Goal: Information Seeking & Learning: Find specific fact

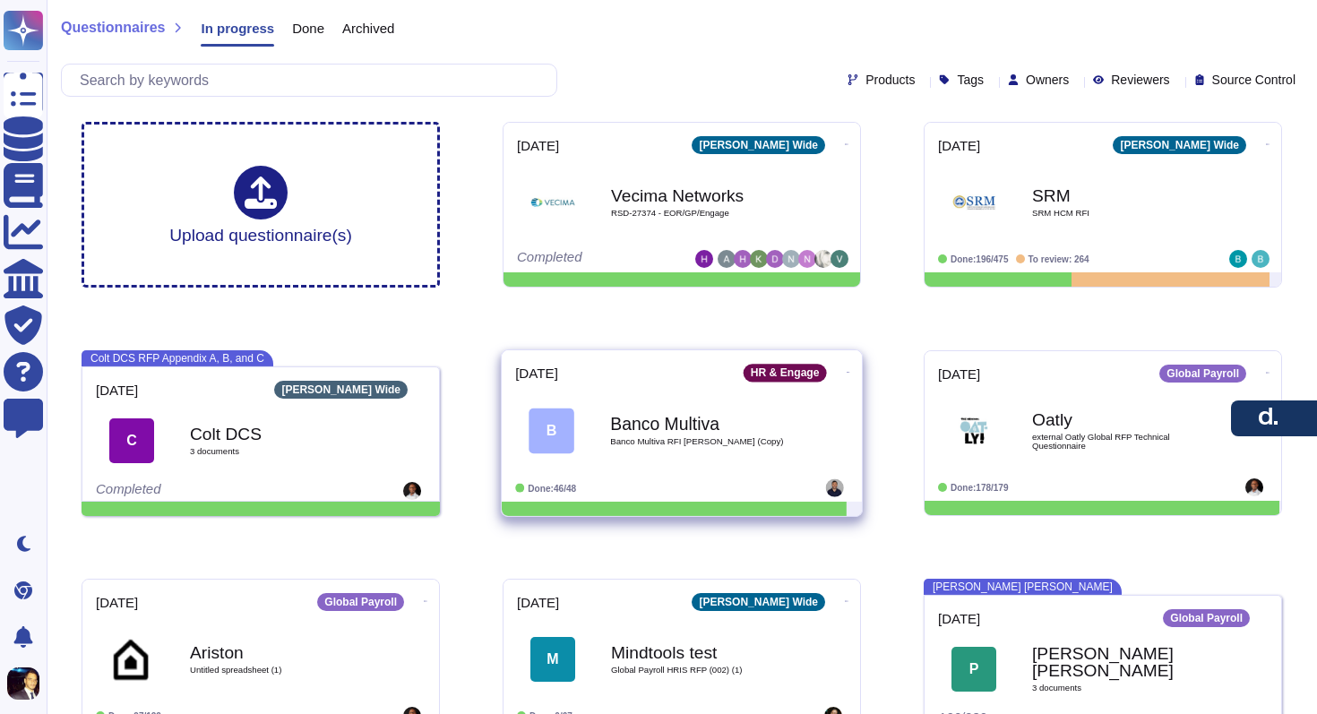
click at [640, 431] on b "Banco Multiva" at bounding box center [700, 423] width 181 height 17
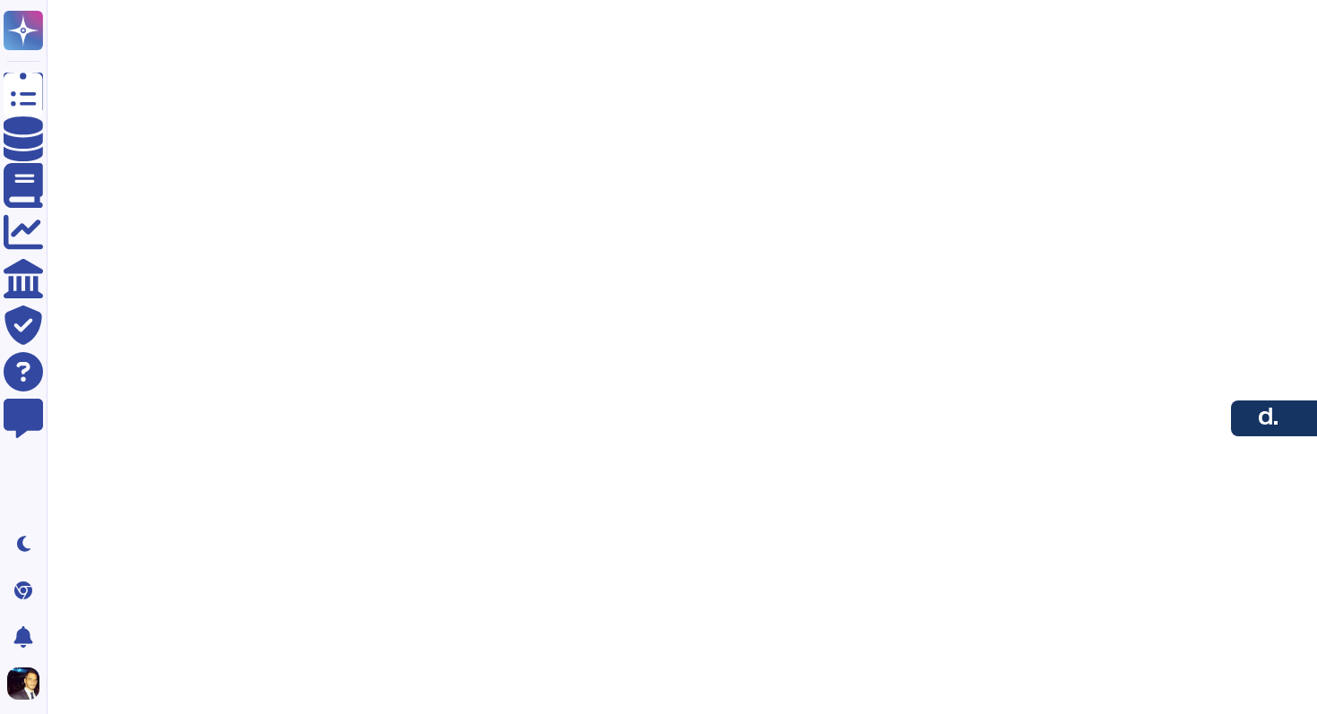
click at [640, 108] on html "Questionnaires Knowledge Base Documents Analytics CAIQ / SIG Trust Center Help …" at bounding box center [658, 54] width 1317 height 108
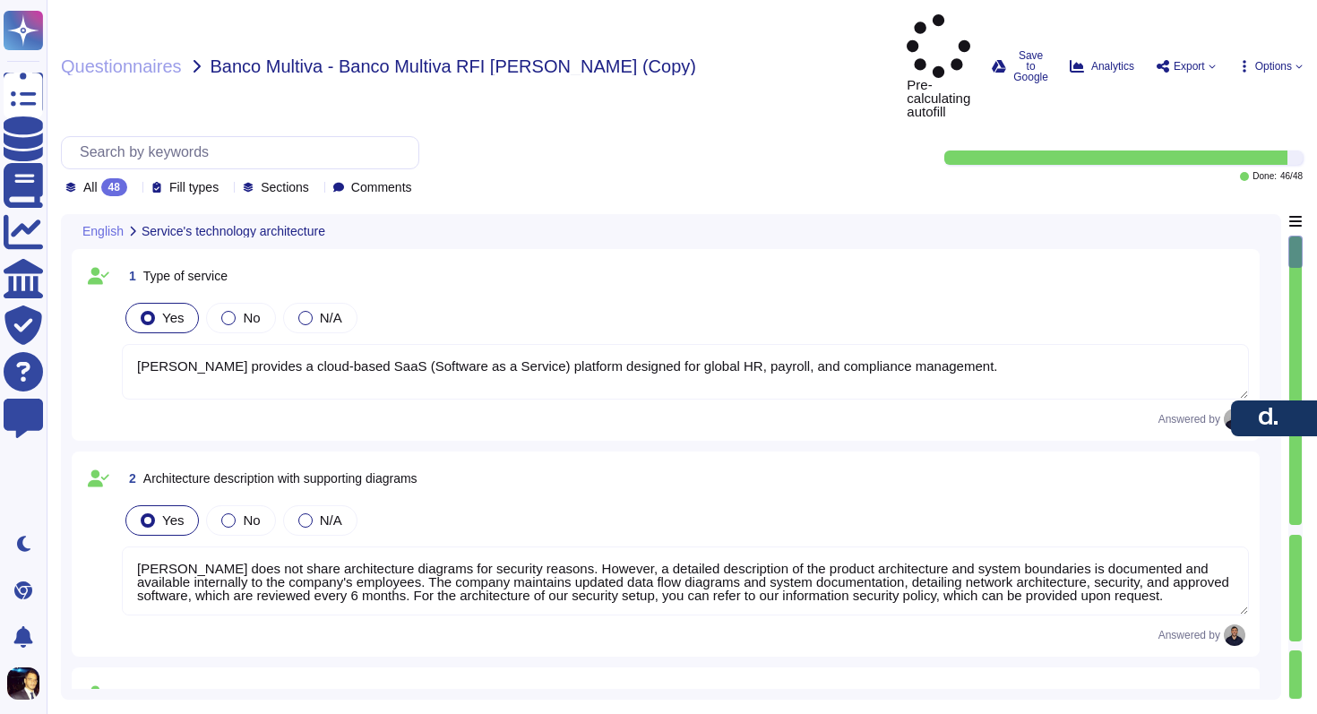
type textarea "[PERSON_NAME] provides a cloud-based SaaS (Software as a Service) platform desi…"
type textarea "[PERSON_NAME] does not share architecture diagrams for security reasons. Howeve…"
type textarea "[PERSON_NAME] network is designed with multiple layers of segregation to enhanc…"
type textarea "The AWS availability model offers redundancy and resiliency, ensuring minimal d…"
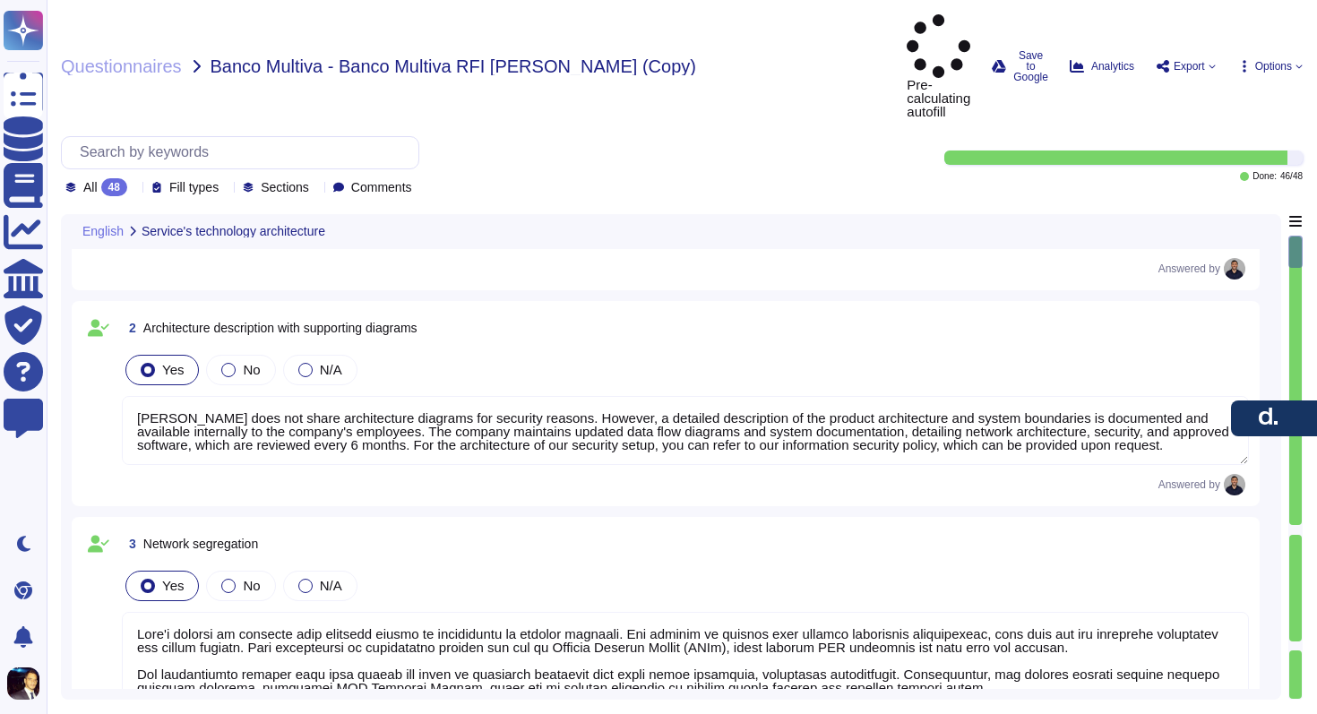
type textarea "[PERSON_NAME] employs a suite of monitoring tools to oversee its service, focus…"
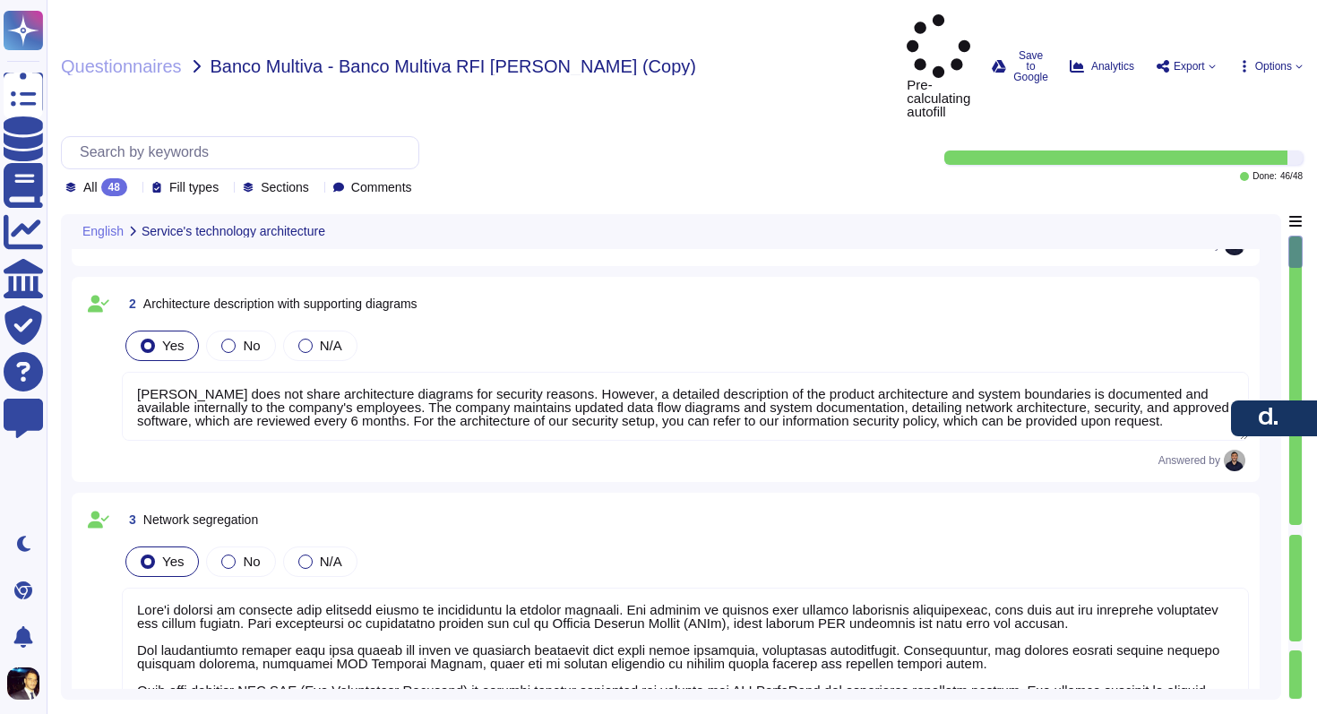
scroll to position [2, 0]
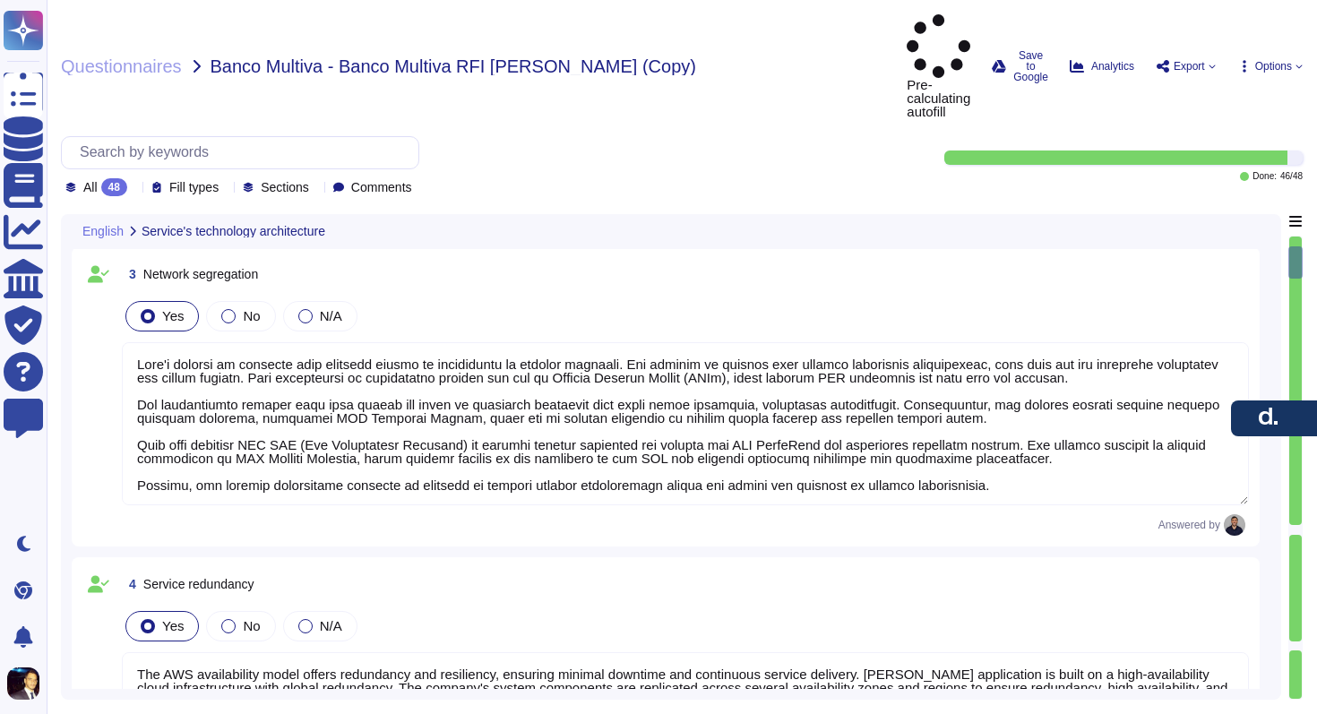
type textarea "- All servers are hardened according to industry best practices, utilizing CIS …"
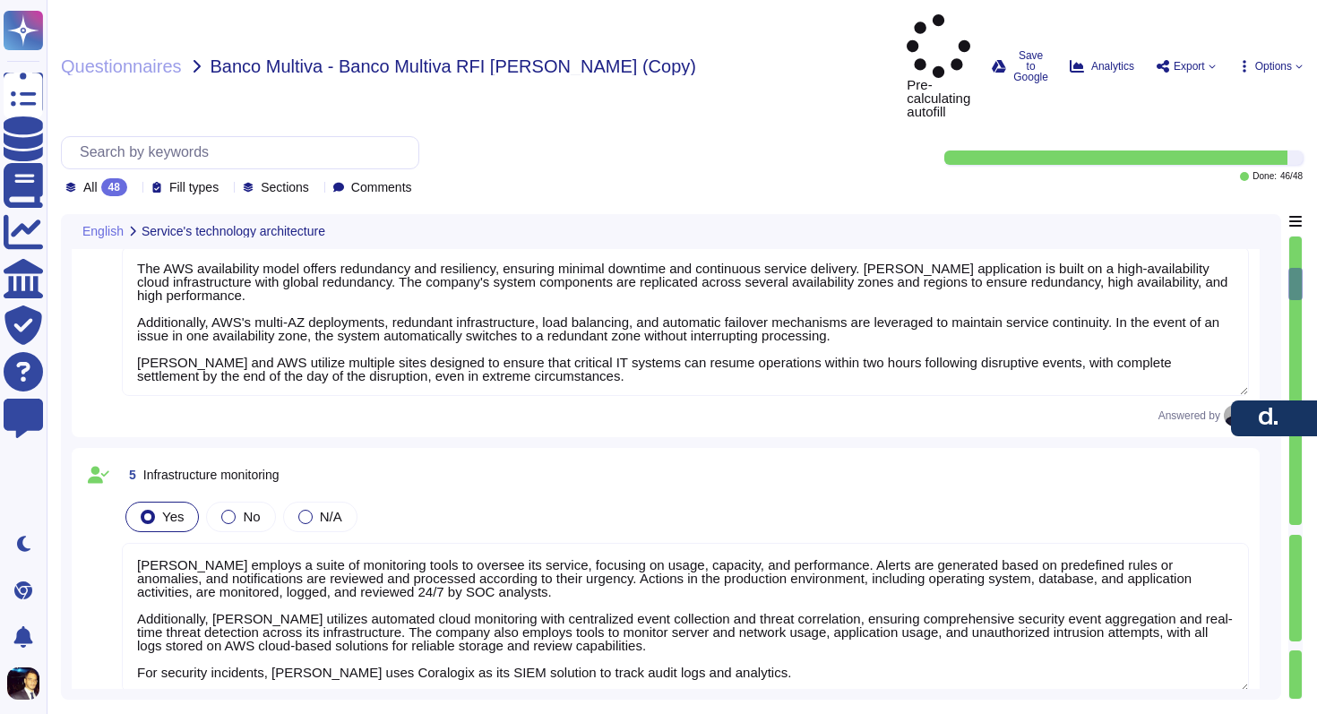
type textarea "[PERSON_NAME] secures its APIs through several robust measures: 1. Authenticati…"
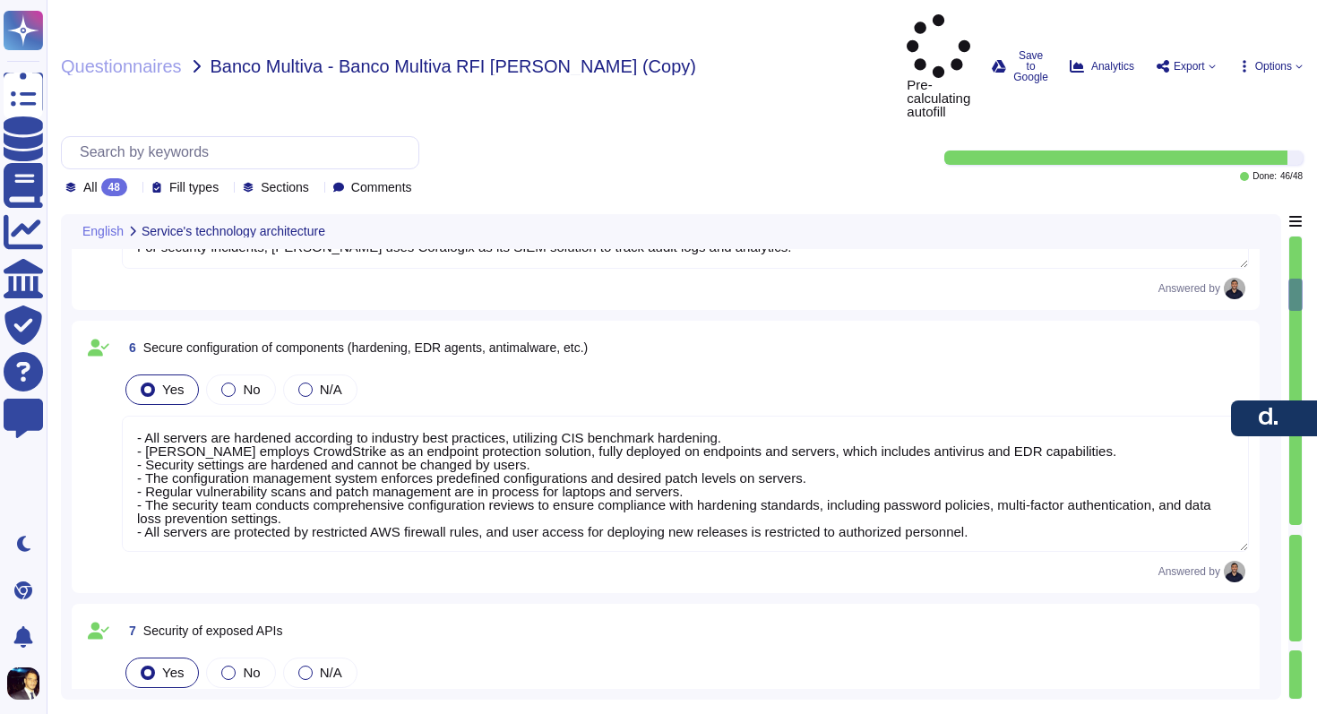
type textarea "Yes, [PERSON_NAME] does have authentication using Microsoft. Specifically, [PER…"
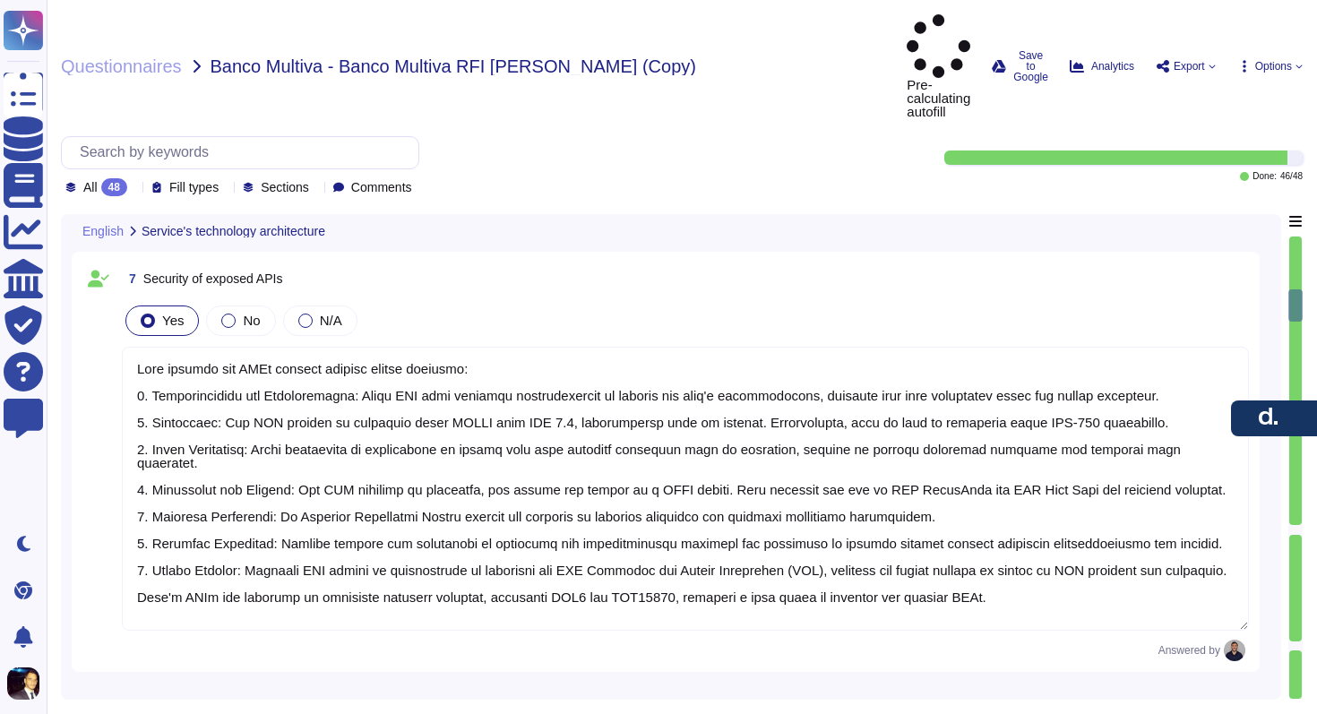
type textarea "Yes, [PERSON_NAME] does have a user and password policy. The policy covers vari…"
type textarea "[PERSON_NAME] supports Multi-Factor Authentication (MFA) to enhance account sec…"
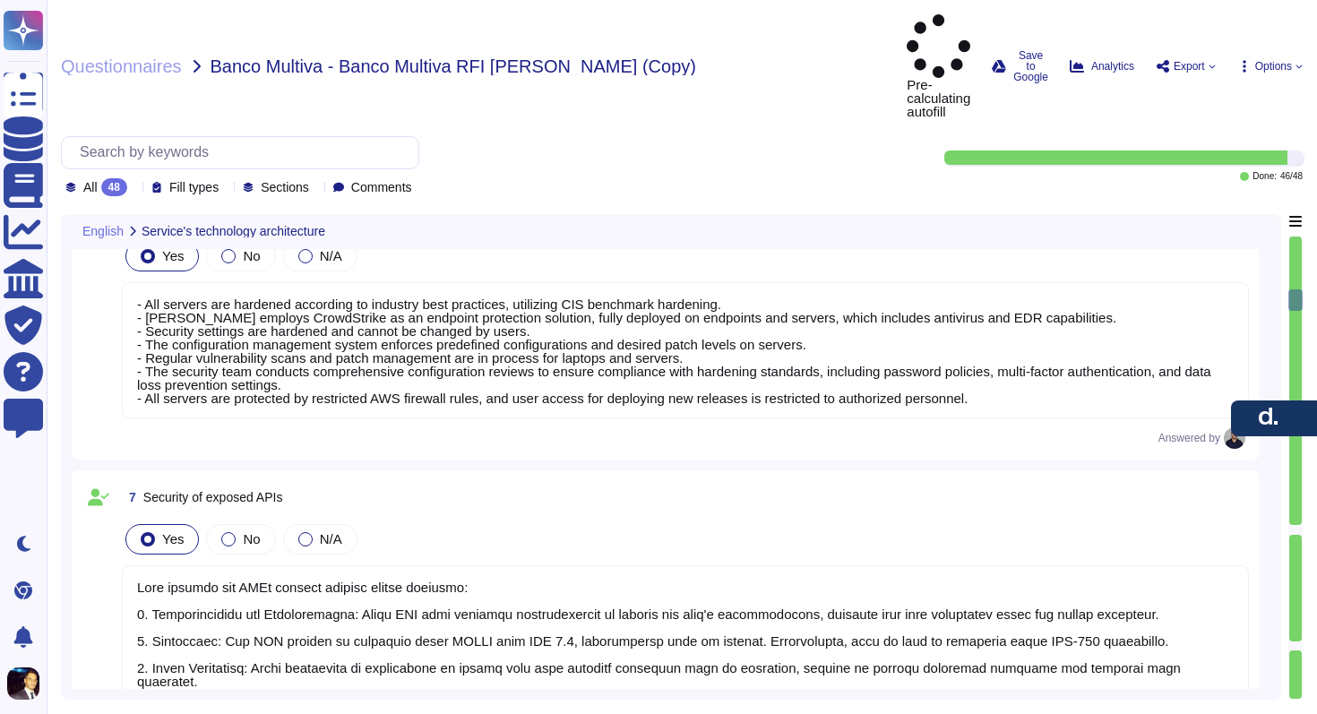
type textarea "The AWS availability model offers redundancy and resiliency, ensuring minimal d…"
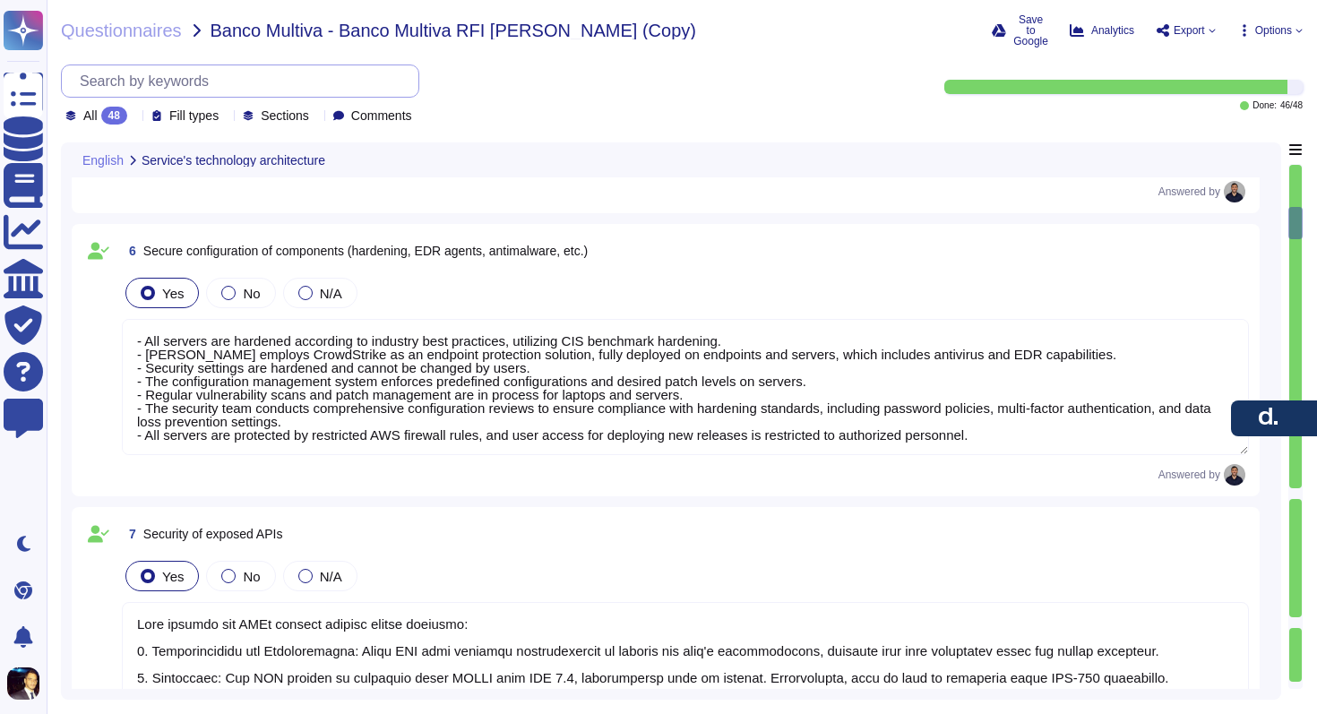
click at [147, 69] on input "text" at bounding box center [245, 80] width 348 height 31
paste input "What are the maintenance and support costs for the product, and what is include…"
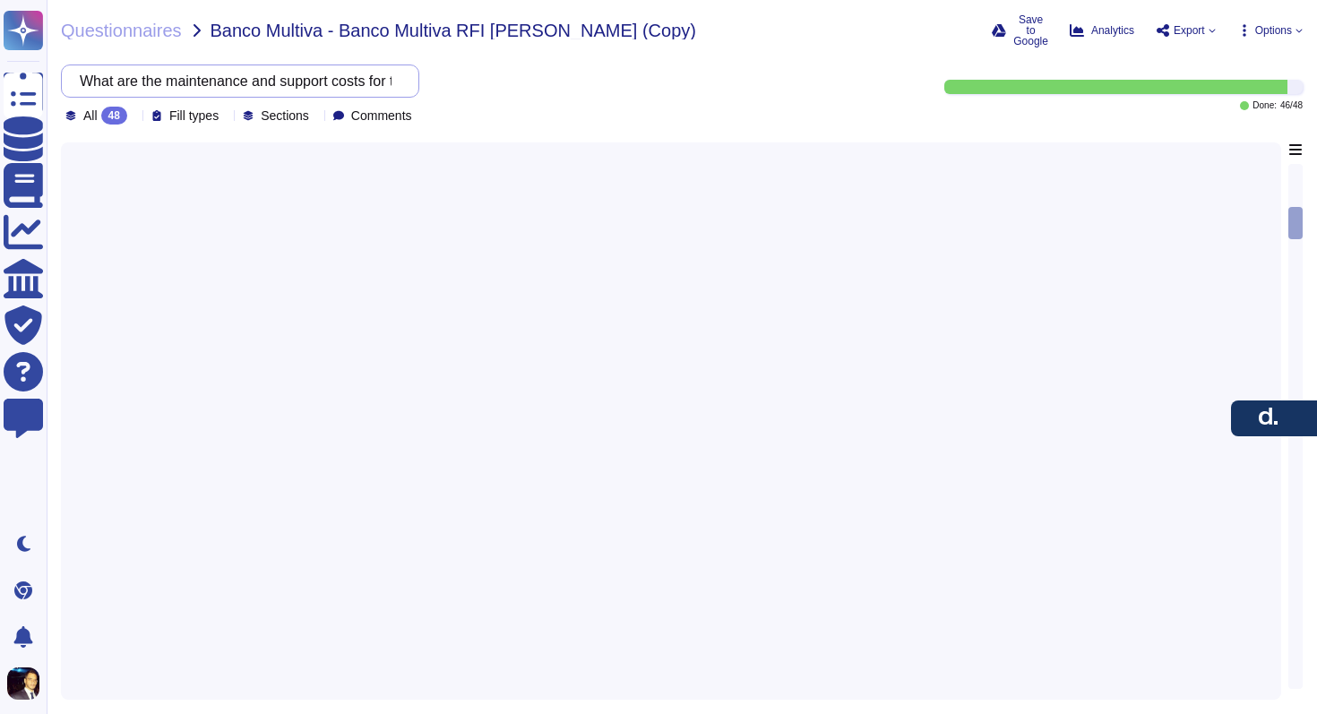
scroll to position [0, 0]
drag, startPoint x: 201, startPoint y: 67, endPoint x: 510, endPoint y: 71, distance: 309.2
click at [510, 71] on div "What are the maintenance and support costs for the product, and what is include…" at bounding box center [468, 95] width 814 height 60
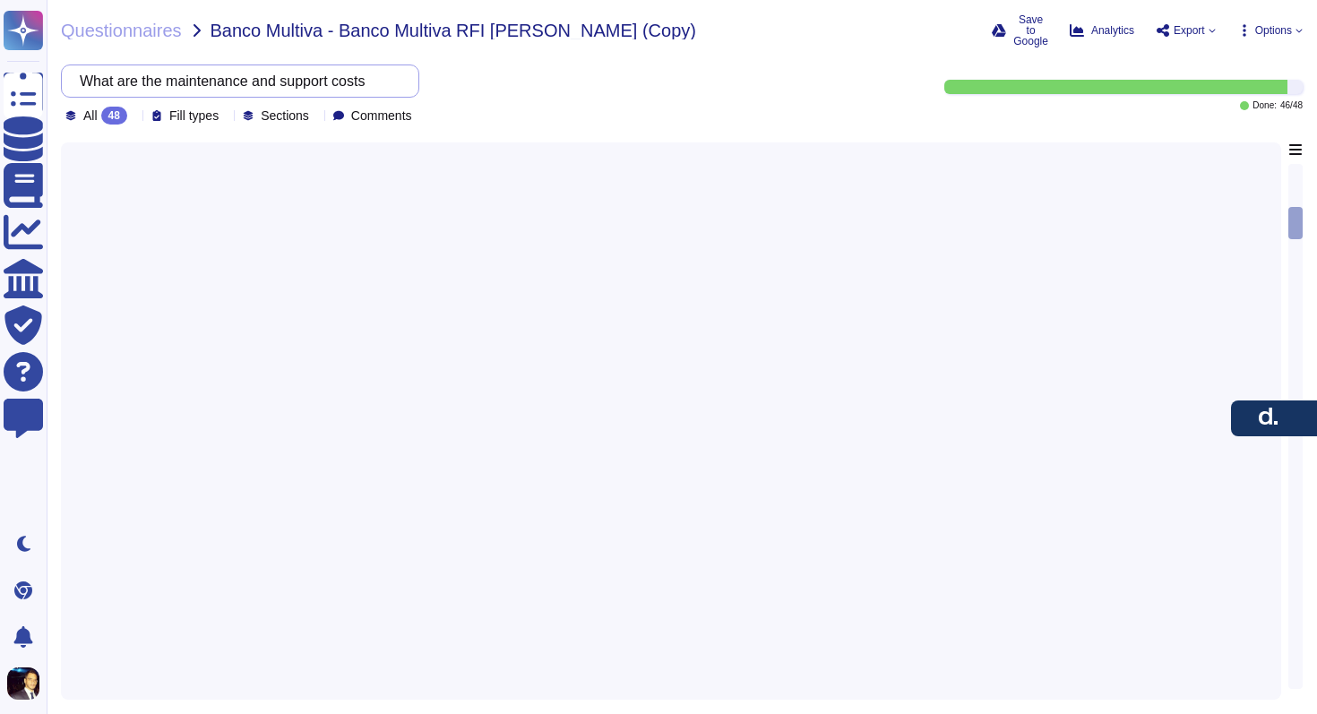
drag, startPoint x: 349, startPoint y: 72, endPoint x: 91, endPoint y: 65, distance: 258.2
click at [91, 65] on input "What are the maintenance and support costs" at bounding box center [236, 80] width 330 height 31
type input "costs"
click at [602, 76] on div "costs All 48 Fill types Sections Comments" at bounding box center [468, 95] width 814 height 60
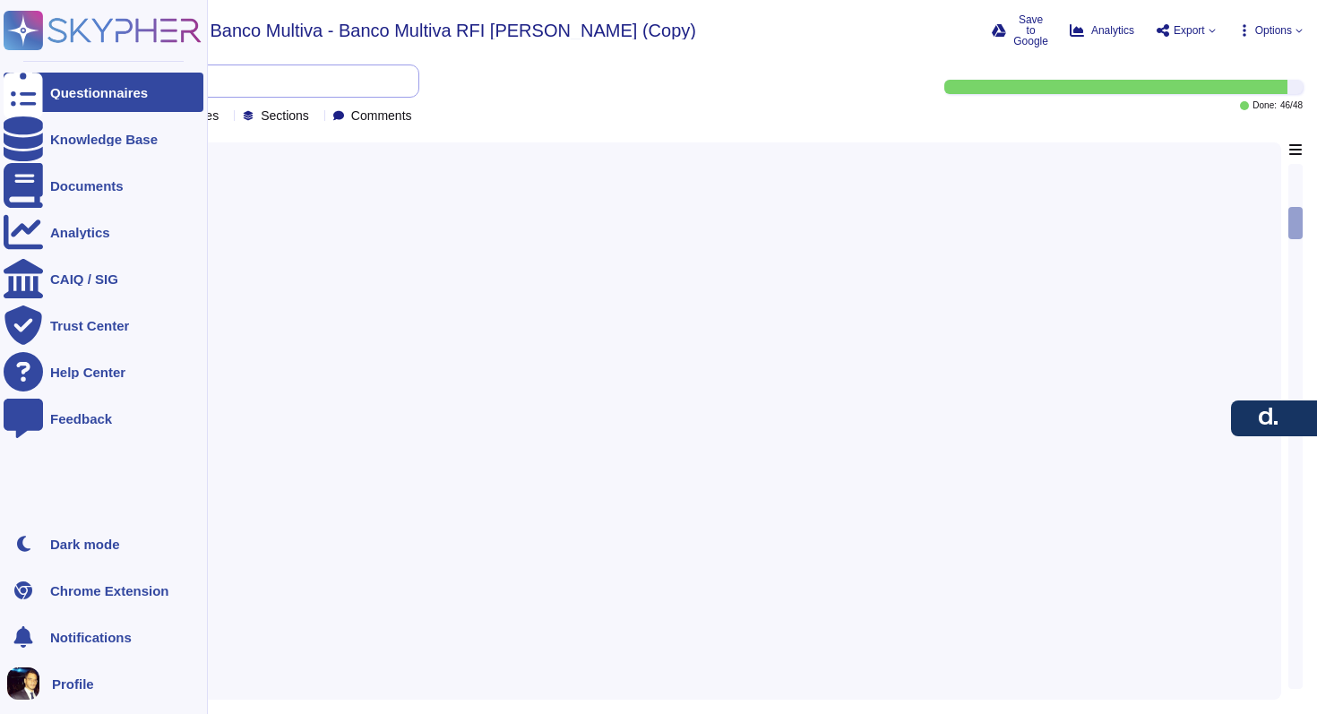
drag, startPoint x: 285, startPoint y: 82, endPoint x: 35, endPoint y: 69, distance: 250.4
click at [35, 69] on div "Questionnaires Knowledge Base Documents Analytics CAIQ / SIG Trust Center Help …" at bounding box center [658, 357] width 1317 height 714
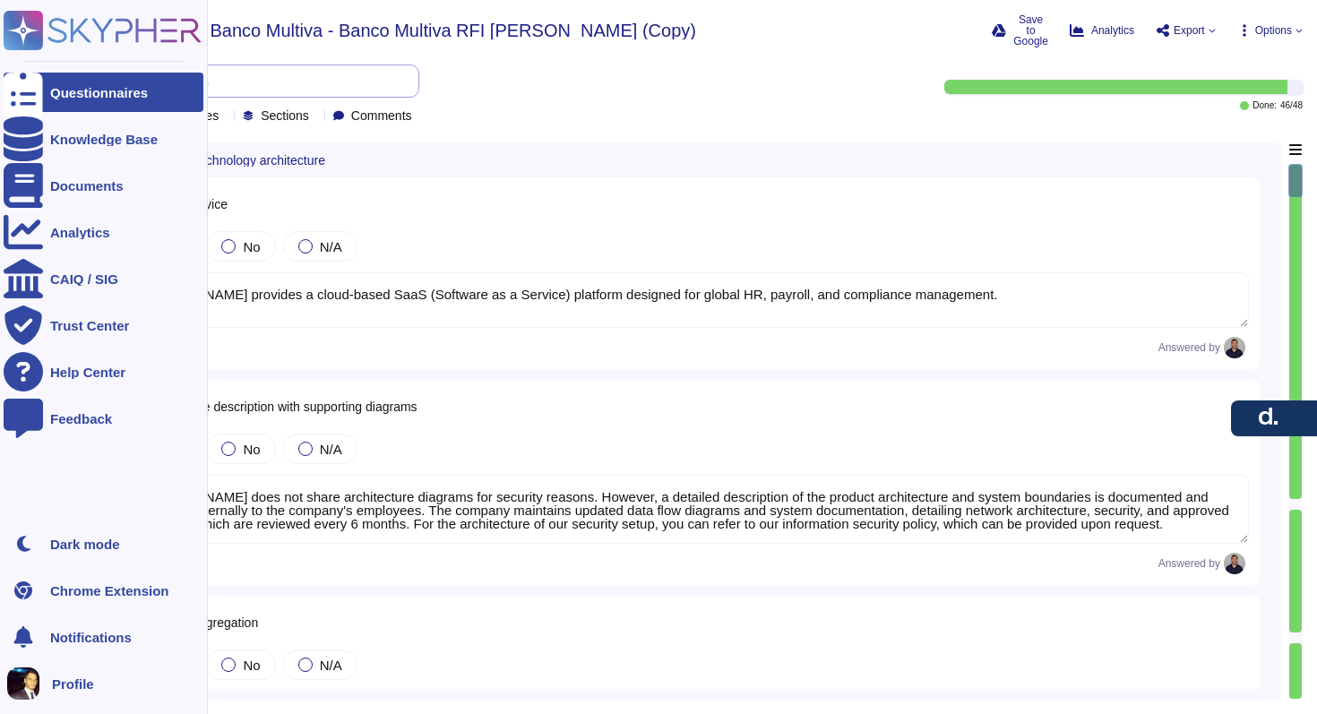
type textarea "[PERSON_NAME] provides a cloud-based SaaS (Software as a Service) platform desi…"
type textarea "[PERSON_NAME] does not share architecture diagrams for security reasons. Howeve…"
type textarea "[PERSON_NAME] network is designed with multiple layers of segregation to enhanc…"
type textarea "The AWS availability model offers redundancy and resiliency, ensuring minimal d…"
click at [101, 81] on div "Questionnaires" at bounding box center [104, 92] width 200 height 39
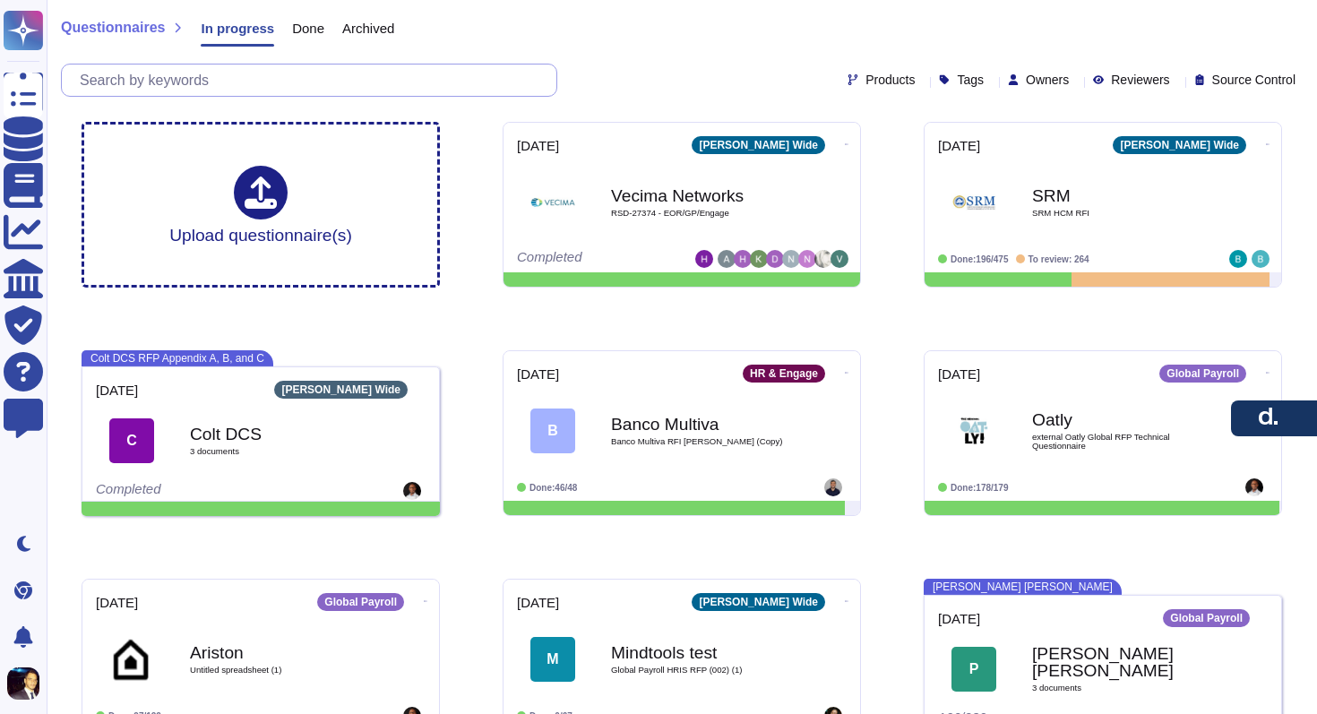
click at [315, 81] on input "text" at bounding box center [314, 80] width 486 height 31
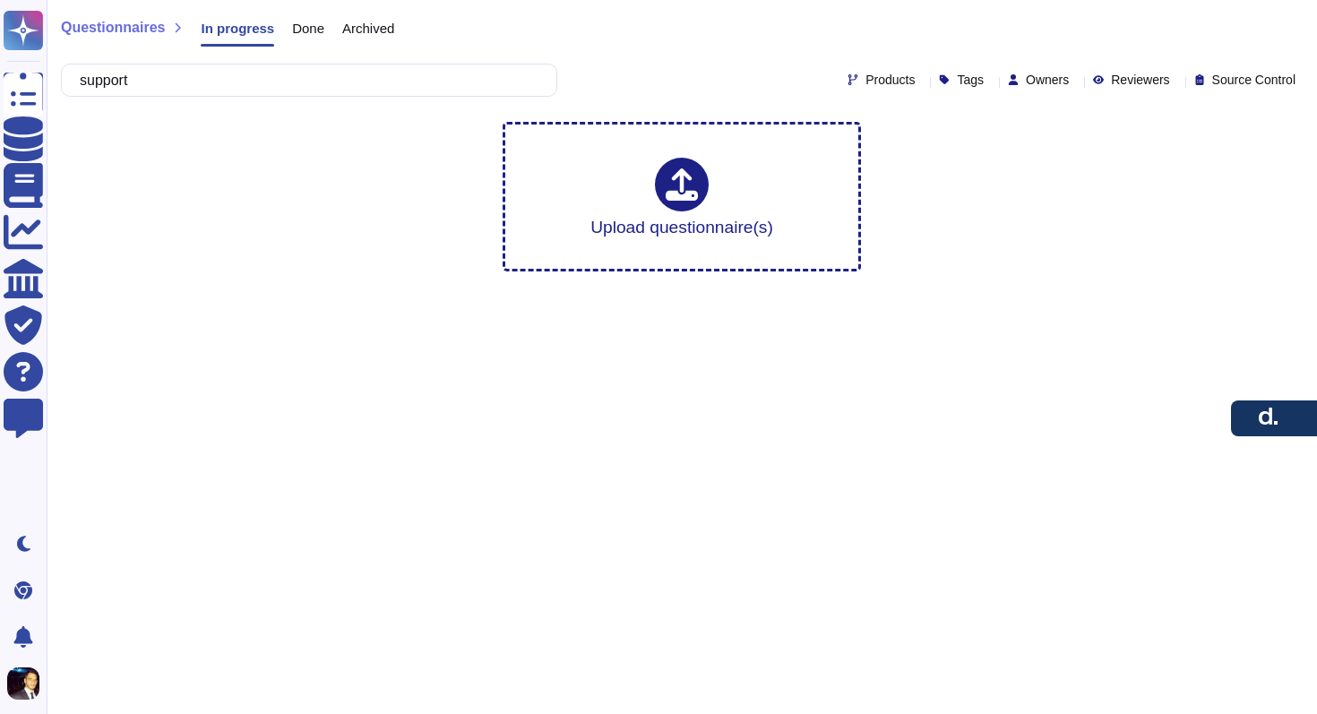
type input "support"
click at [320, 155] on div "Upload questionnaire(s)" at bounding box center [681, 197] width 1229 height 178
click at [319, 30] on span "Done" at bounding box center [308, 28] width 32 height 13
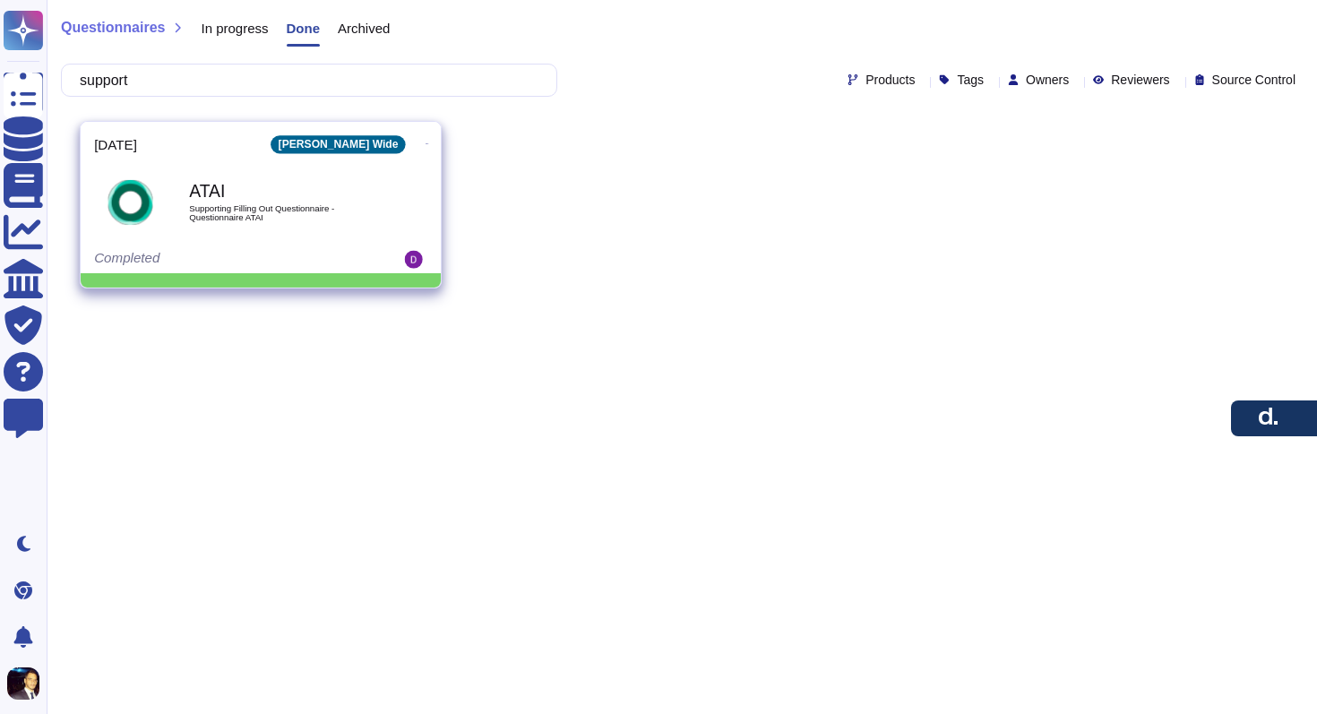
click at [282, 173] on div "ATAI Supporting Filling Out Questionnaire - Questionnaire ATAI" at bounding box center [279, 202] width 181 height 73
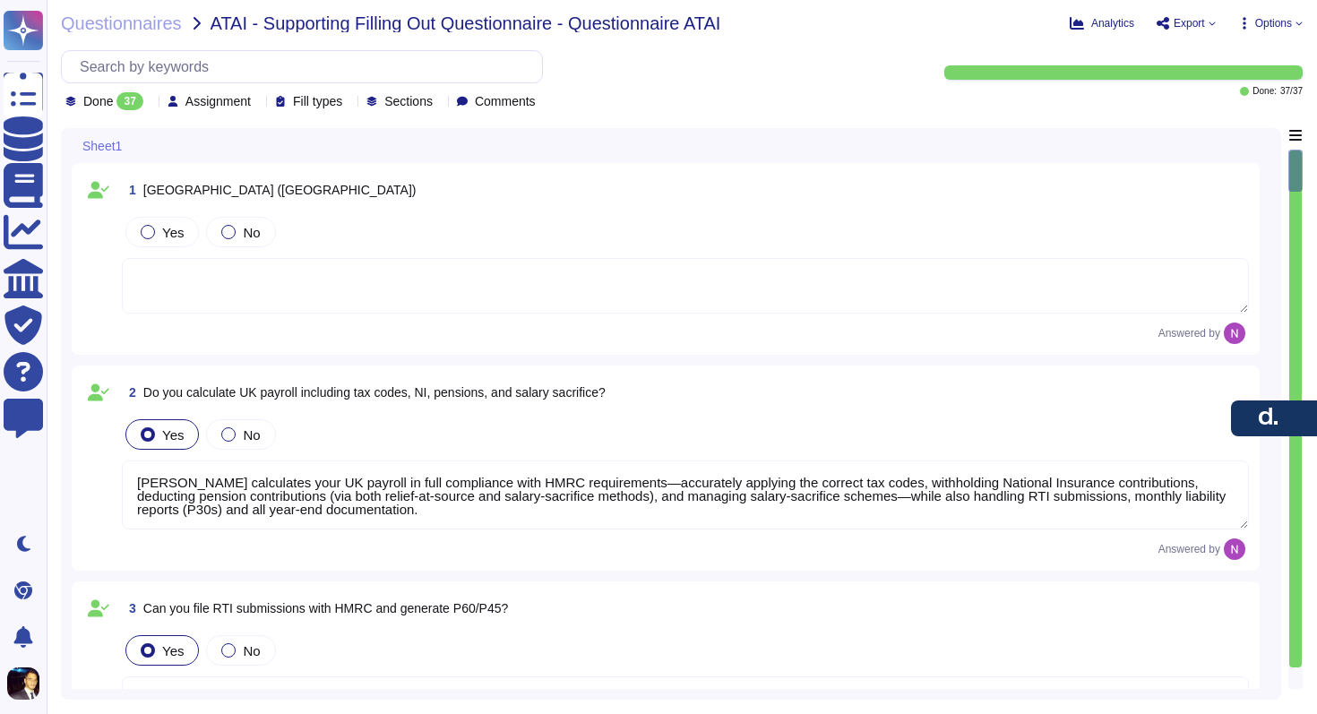
type textarea "[PERSON_NAME] calculates your UK payroll in full compliance with HMRC requireme…"
type textarea "[PERSON_NAME] fully manages UK statutory reporting—filing monthly RTI submissio…"
type textarea "[PERSON_NAME] fully automates UK statutory entitlements—calculating and applyin…"
type textarea "[PERSON_NAME] generates fully UK‑compliant payslips that include every statutor…"
click at [233, 67] on input "text" at bounding box center [306, 66] width 471 height 31
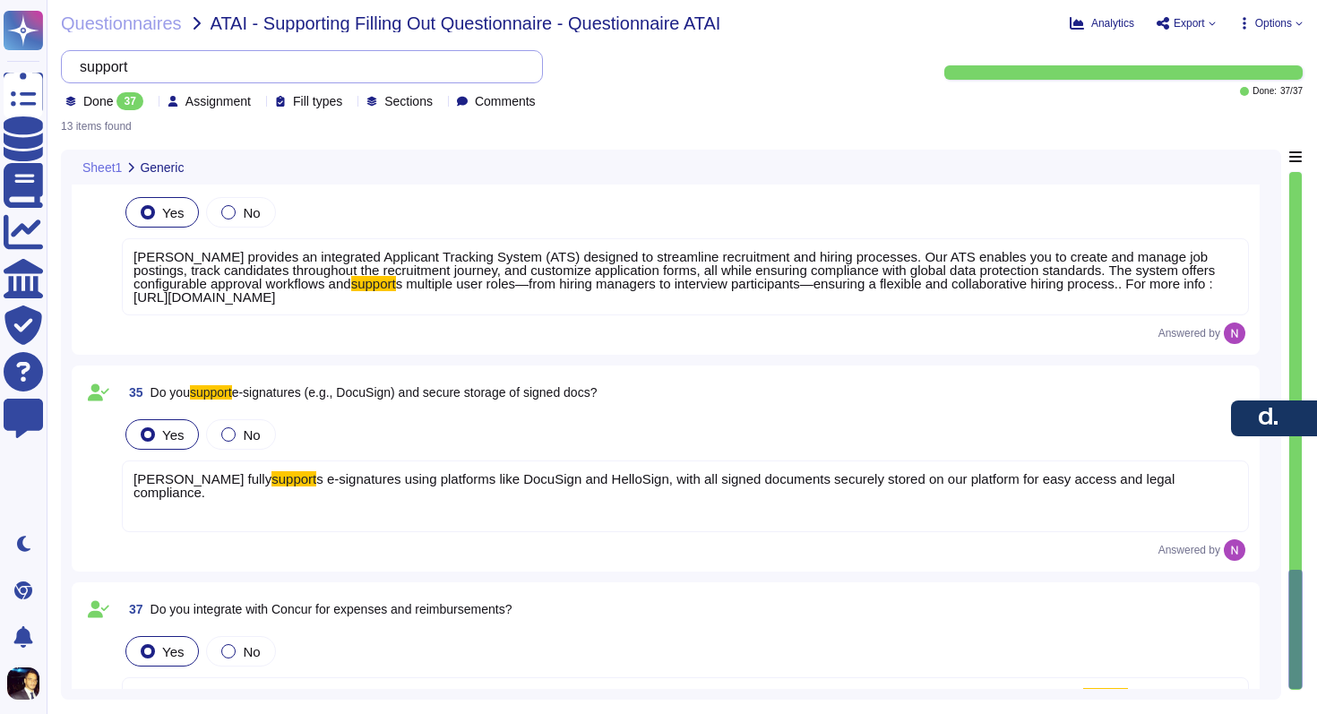
scroll to position [2411, 0]
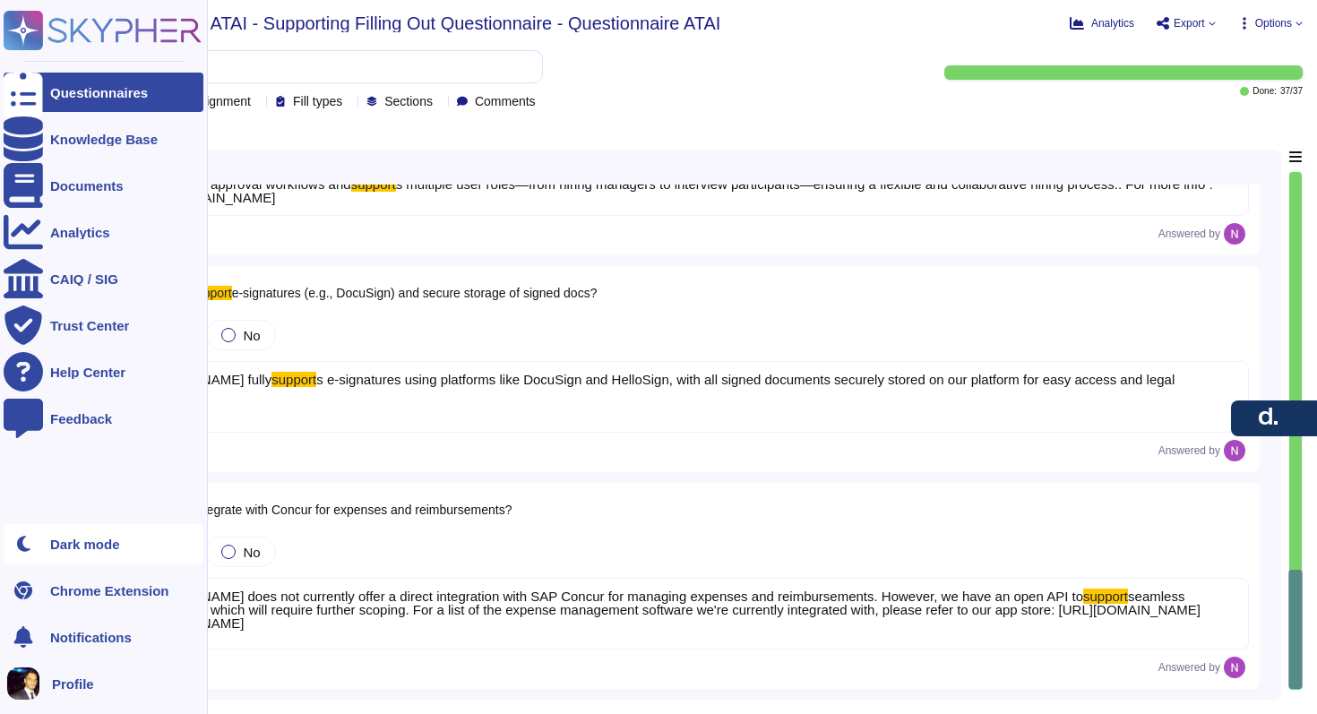
type input "support"
click at [109, 539] on div "Dark mode" at bounding box center [85, 544] width 70 height 13
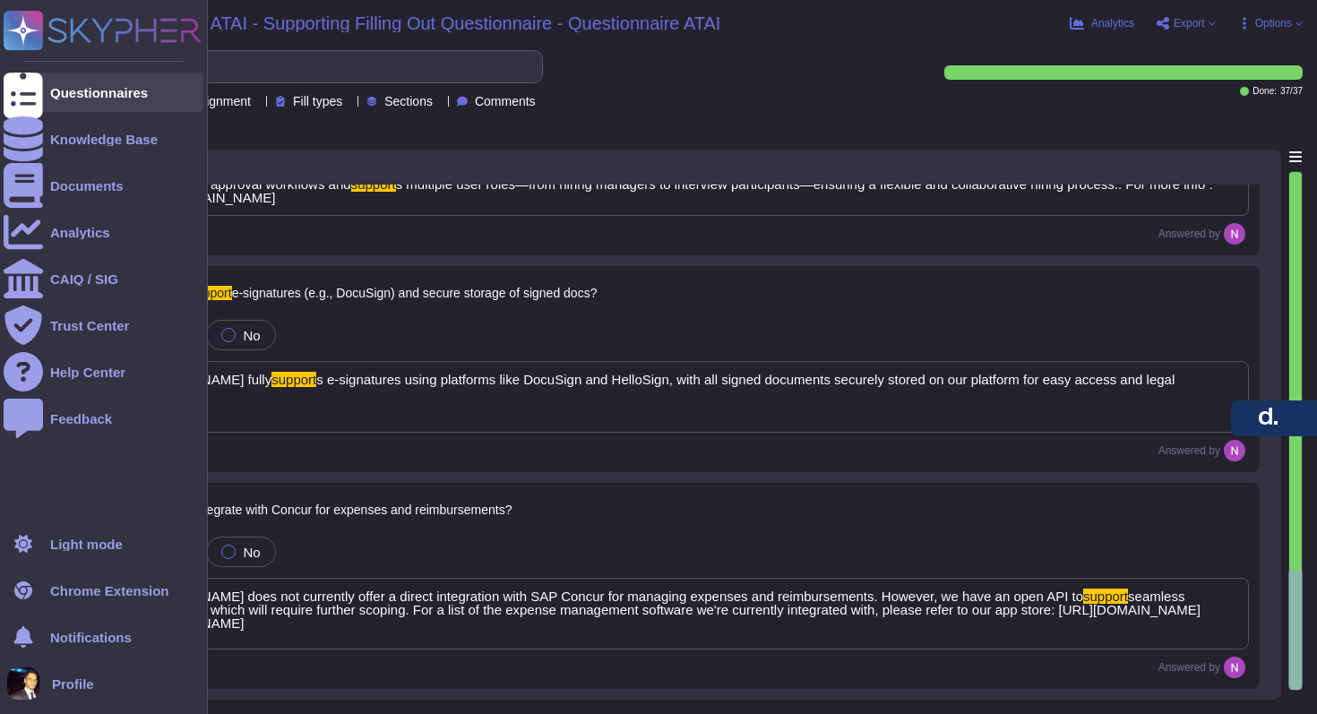
click at [115, 92] on div "Questionnaires" at bounding box center [99, 92] width 98 height 13
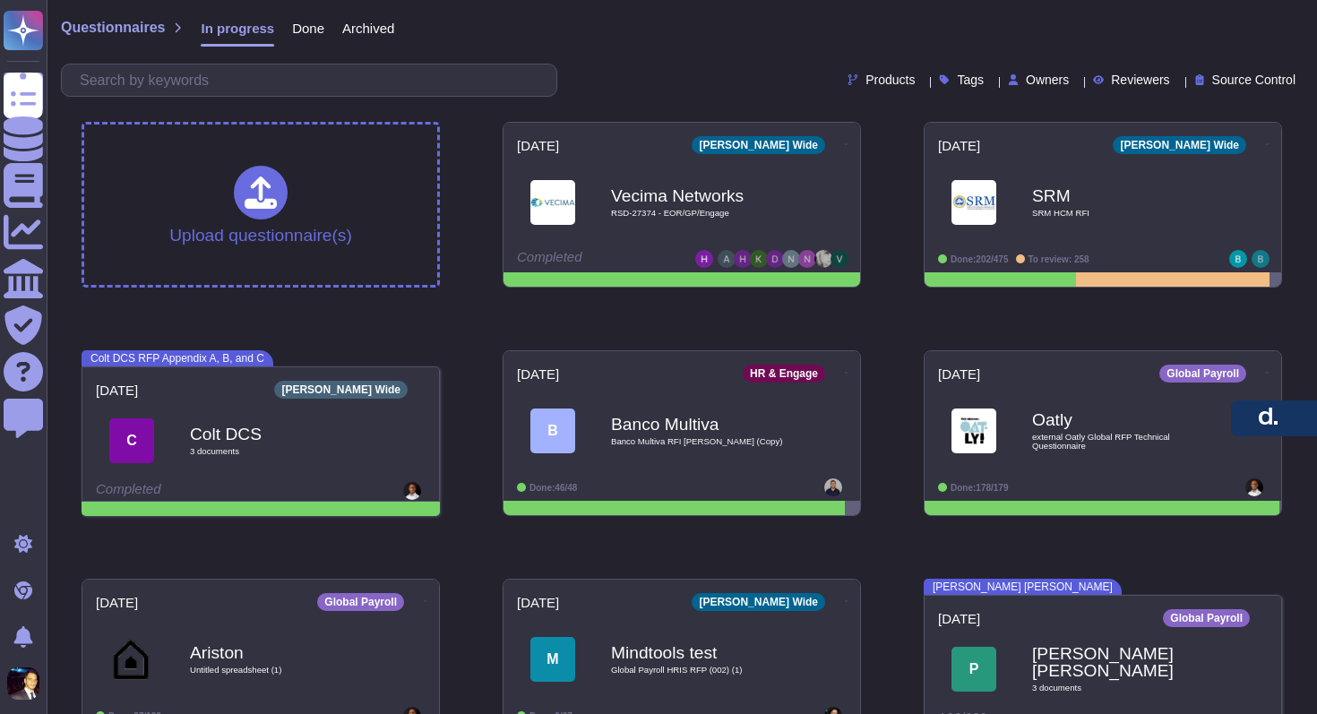
click at [311, 35] on span "Done" at bounding box center [308, 28] width 32 height 13
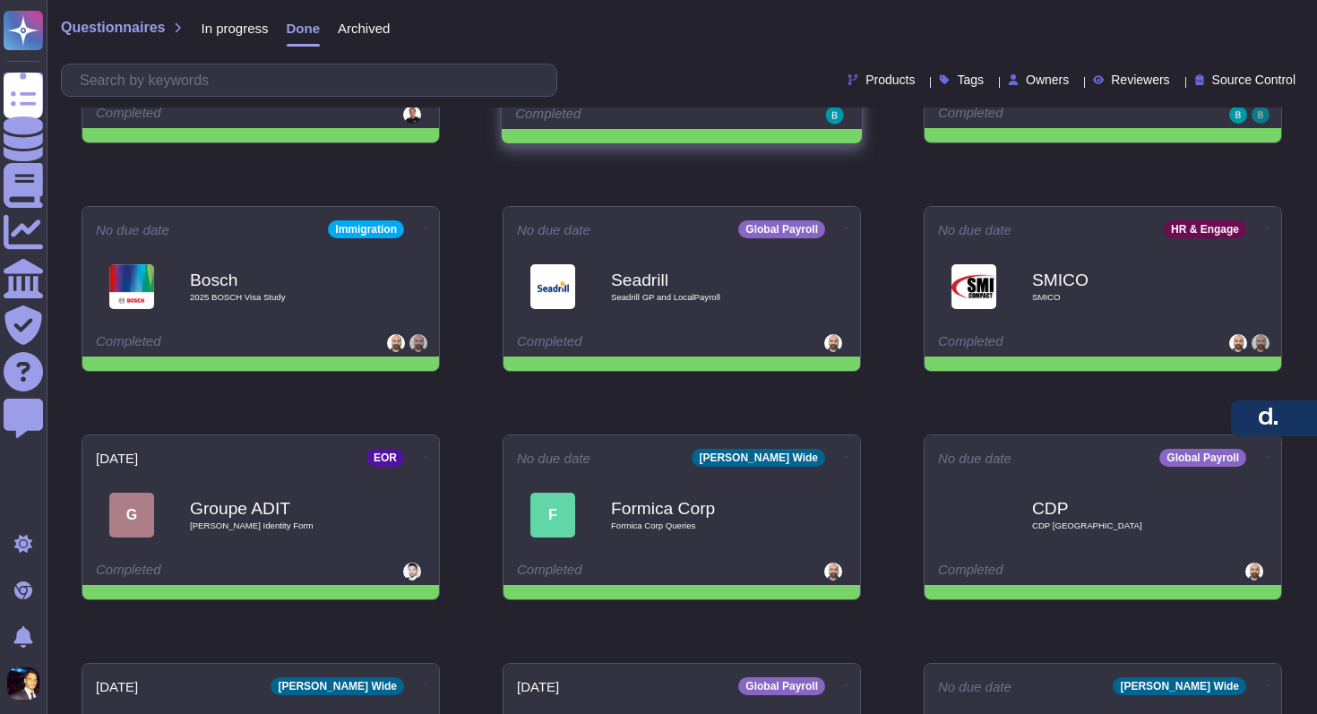
scroll to position [2058, 0]
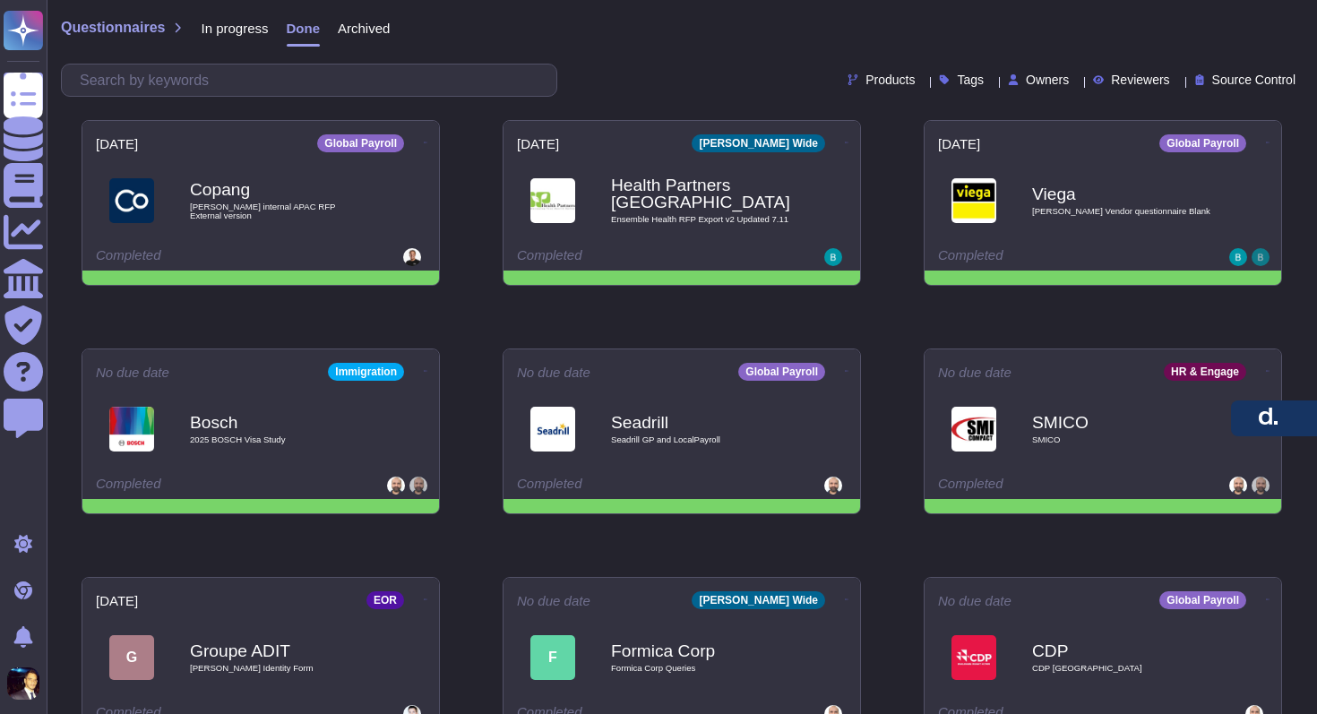
click at [870, 79] on div "Products" at bounding box center [885, 79] width 74 height 13
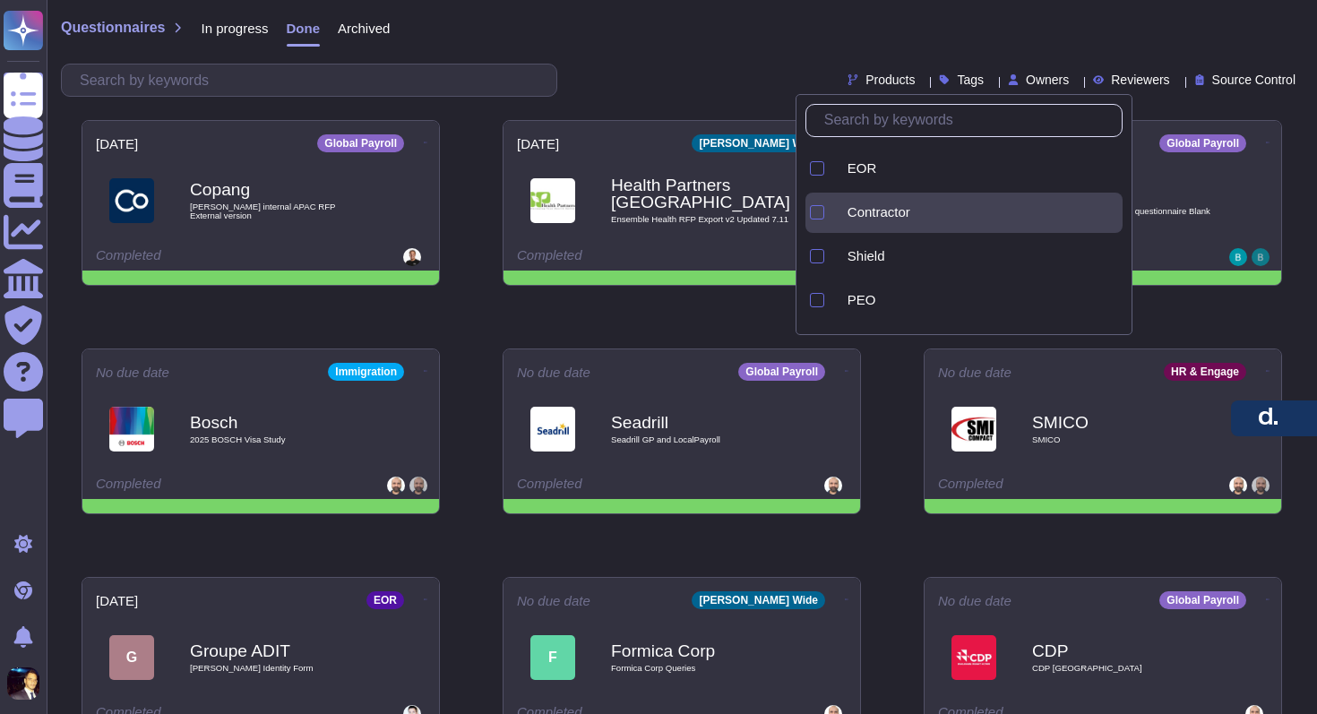
scroll to position [0, 0]
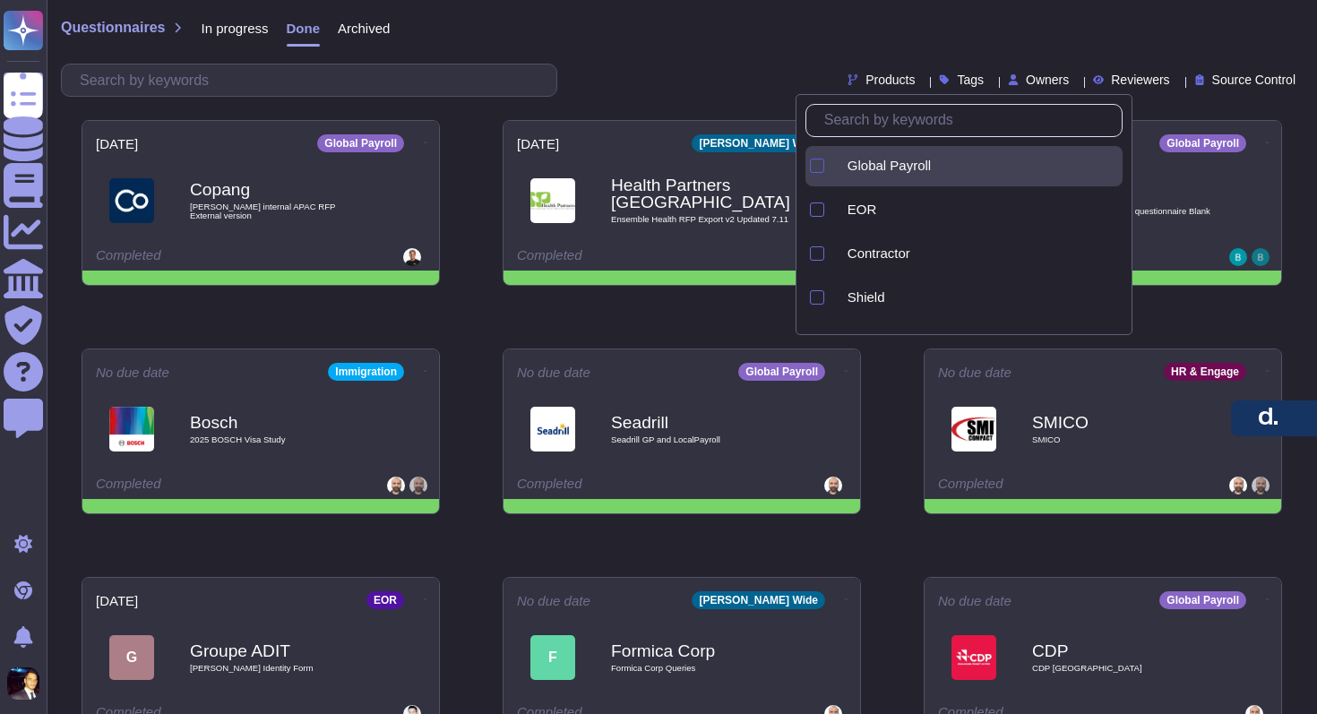
click at [818, 162] on div at bounding box center [817, 166] width 14 height 14
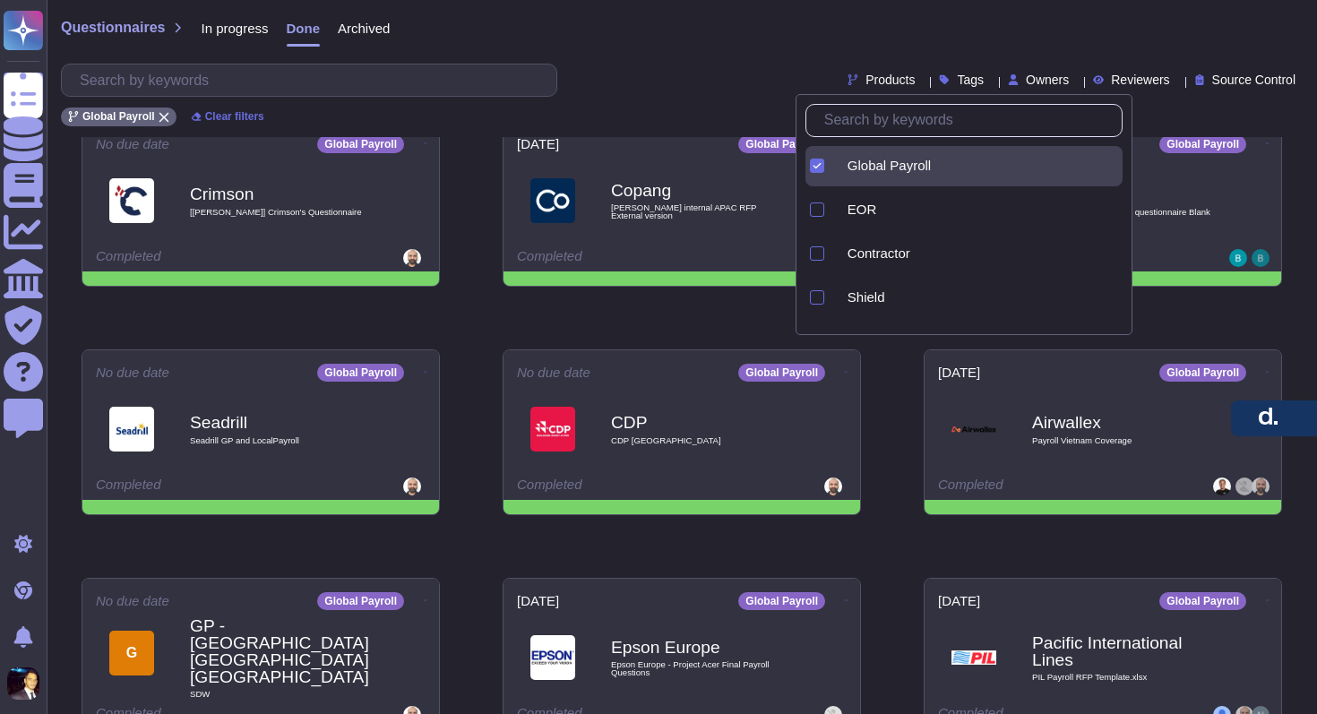
click at [697, 24] on div "Questionnaires In progress Done Archived" at bounding box center [682, 32] width 1242 height 36
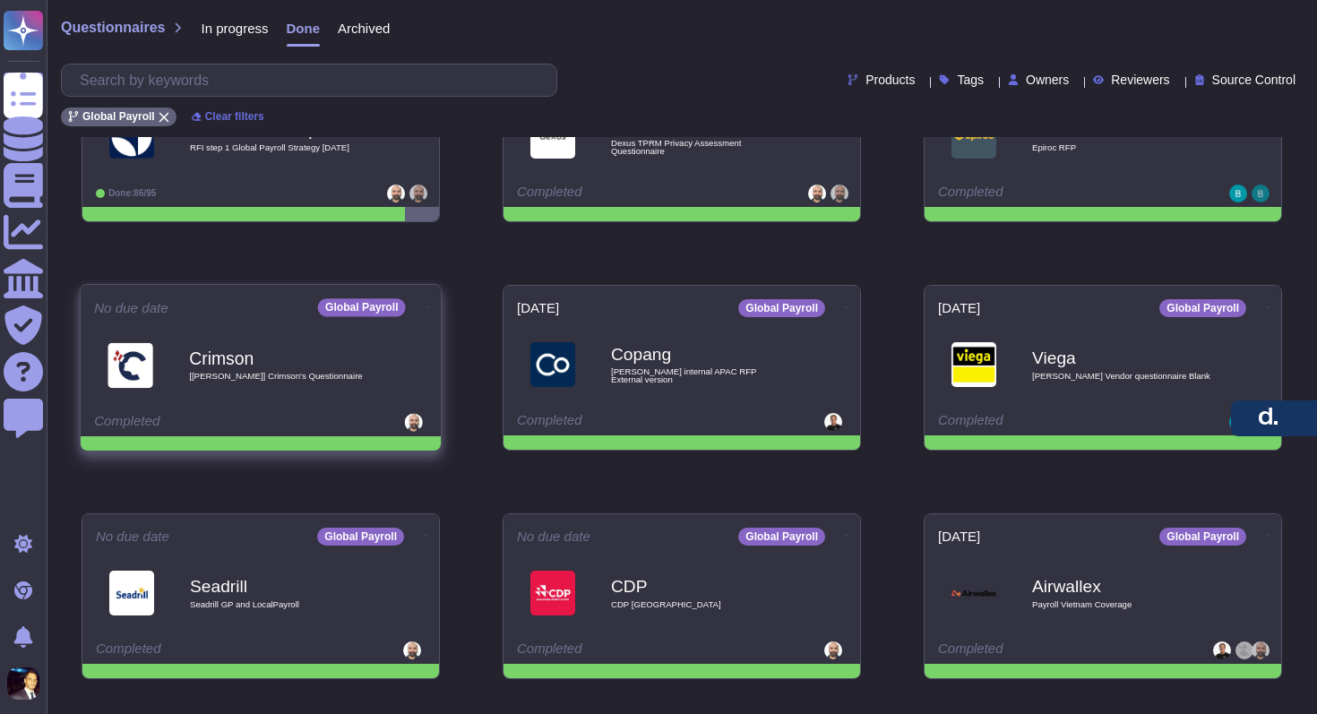
scroll to position [504, 0]
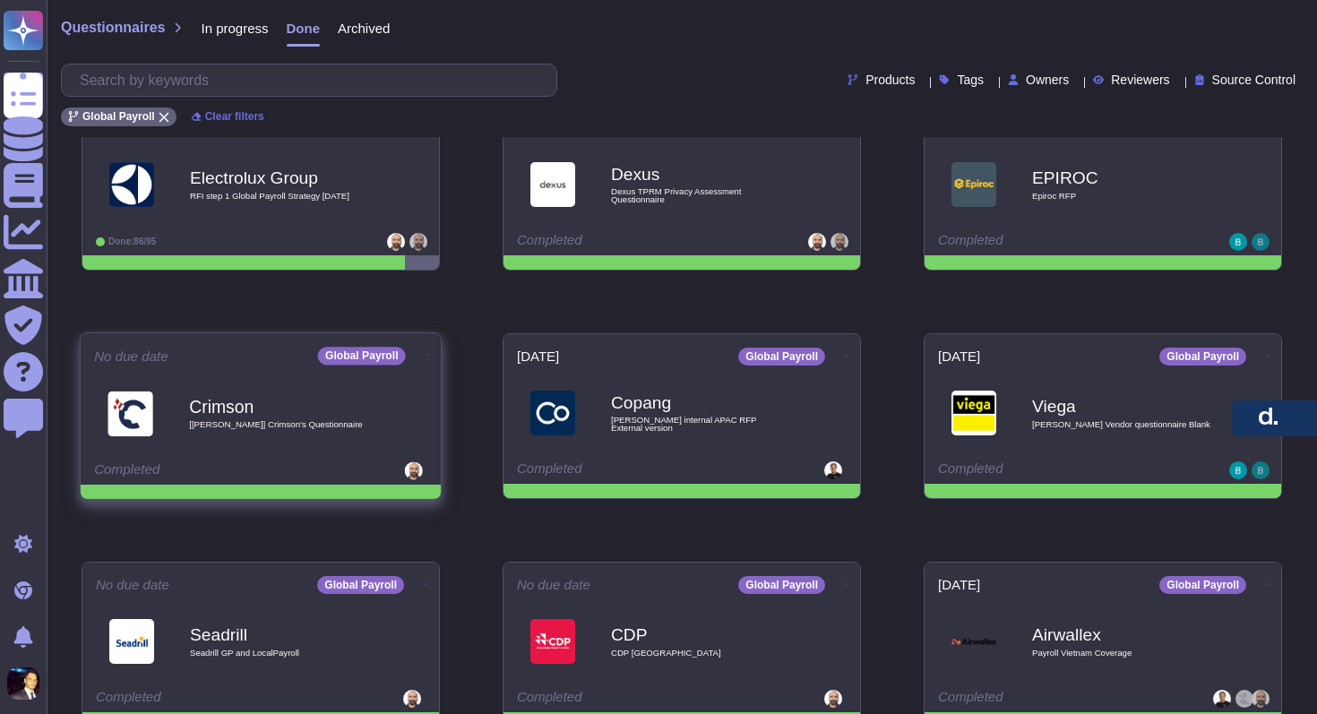
click at [317, 434] on div "Crimson [[PERSON_NAME]] Crimson's Questionnaire" at bounding box center [279, 413] width 181 height 73
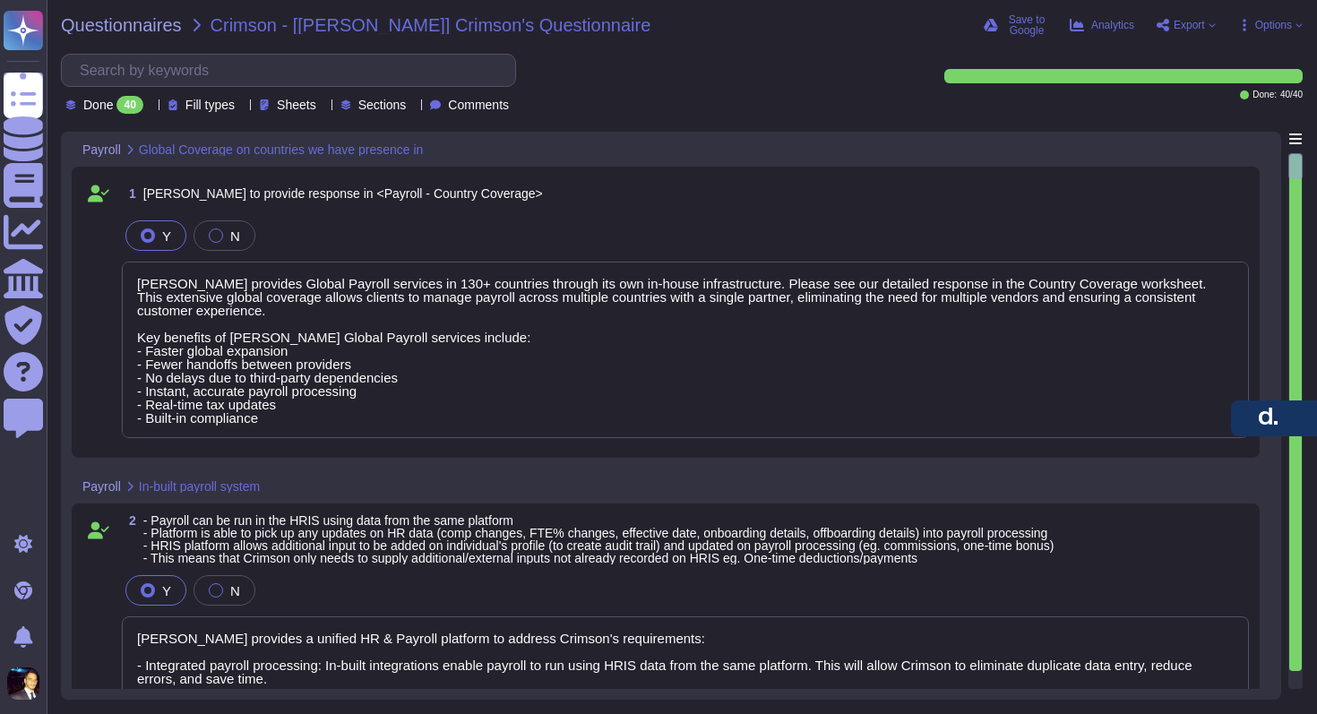
type textarea "[PERSON_NAME] provides Global Payroll services in 130+ countries through its ow…"
type textarea "[PERSON_NAME] provides a unified HR & Payroll platform to address Crimson's req…"
type textarea "[PERSON_NAME] provides in-country experts for 130+ countries. This ensures Crim…"
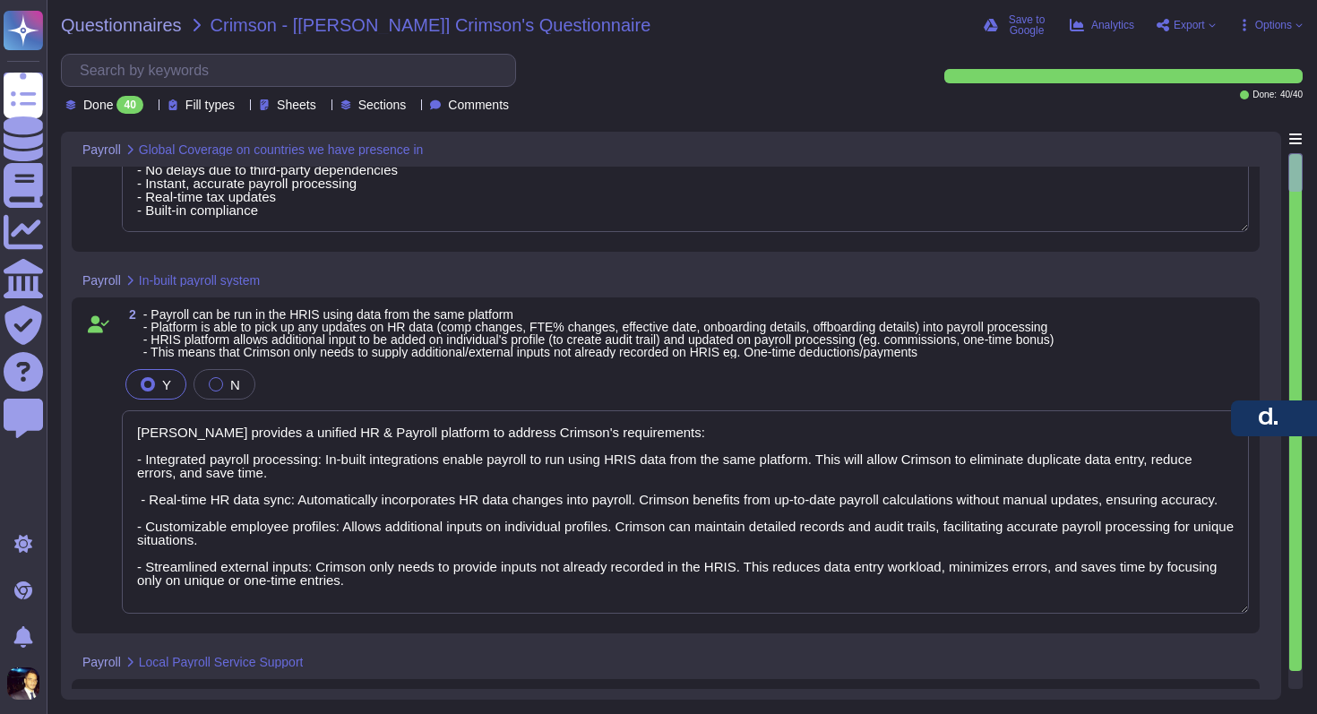
type textarea "With [PERSON_NAME] comprehensive withholding tax, pension, and reporting capabi…"
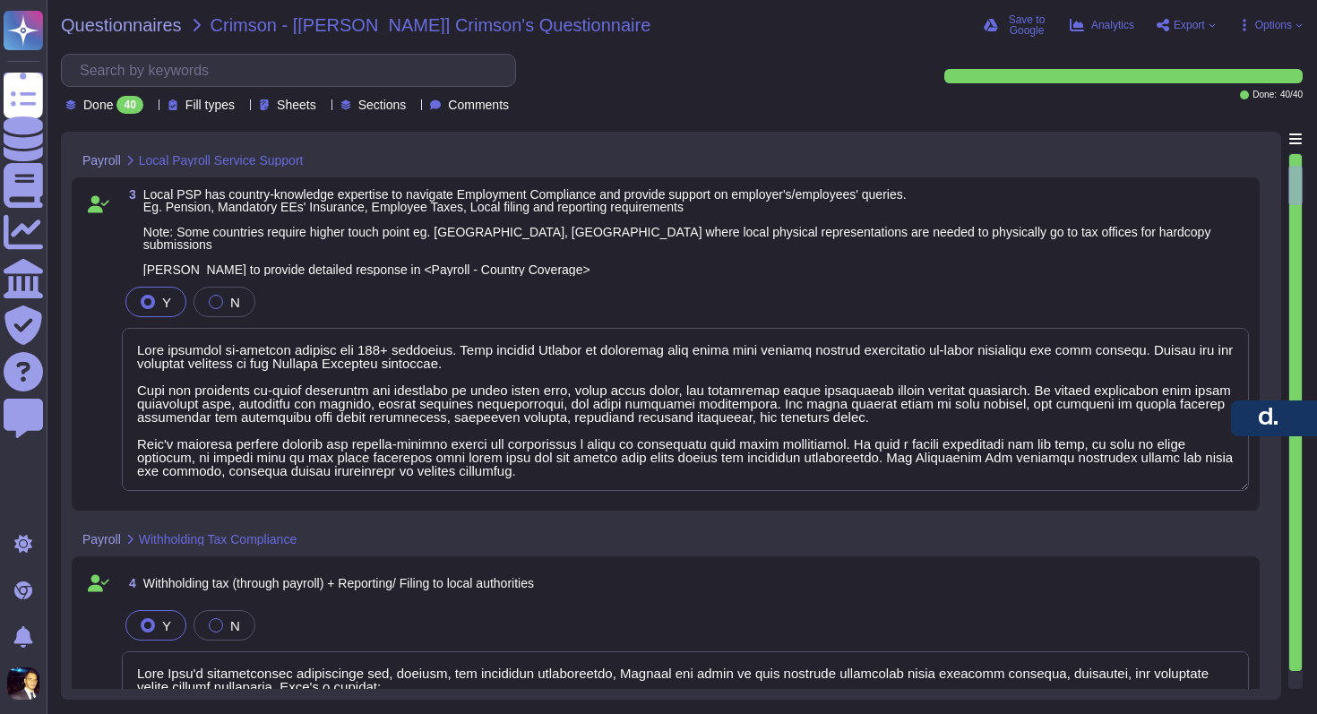
type textarea "[PERSON_NAME] Global Payroll service handles statutory benefits, including pens…"
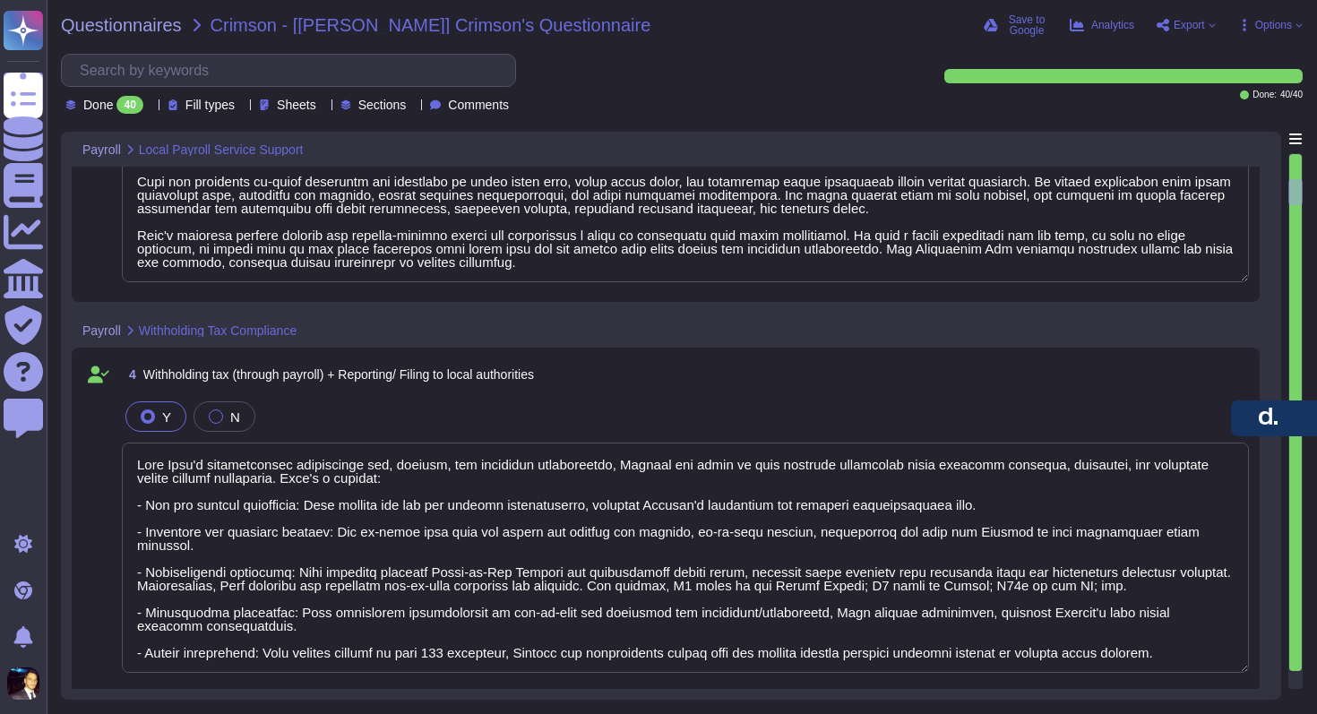
type textarea "[PERSON_NAME] manages global payroll disbursements, simplifying Crimson's proce…"
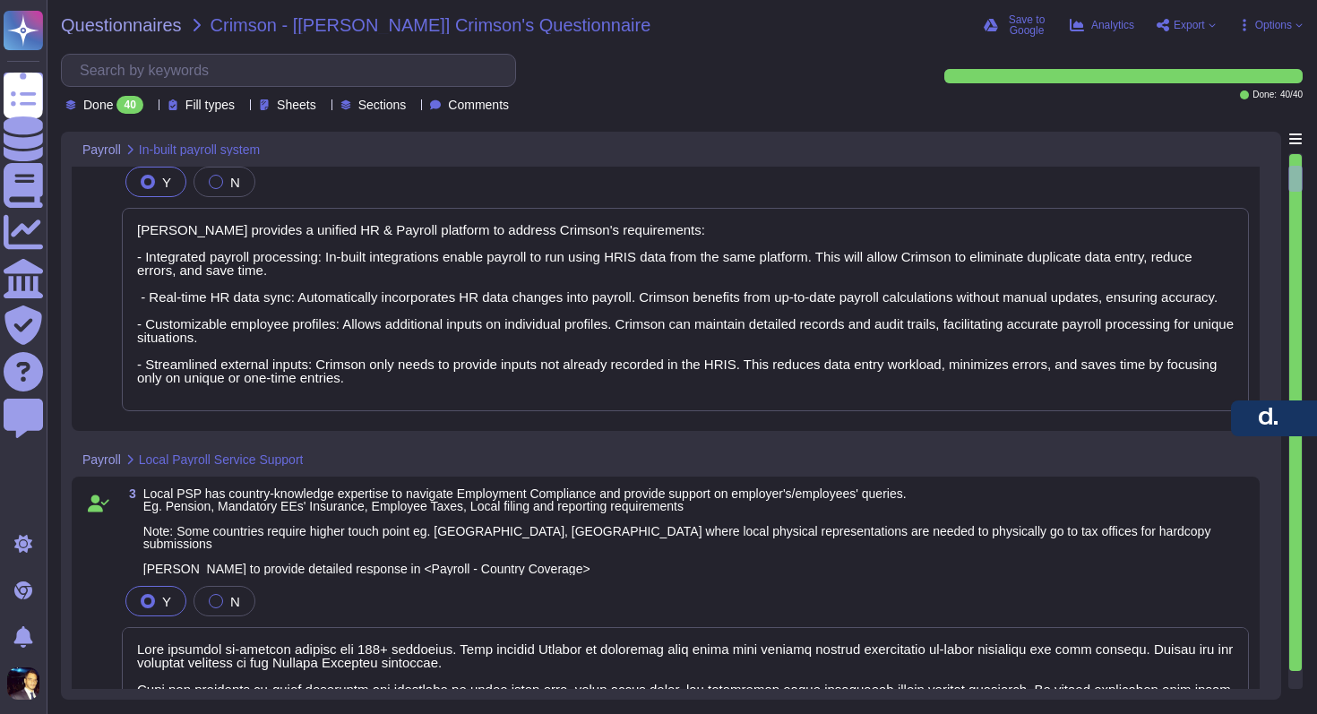
type textarea "[PERSON_NAME] provides a unified HR & Payroll platform to address Crimson's req…"
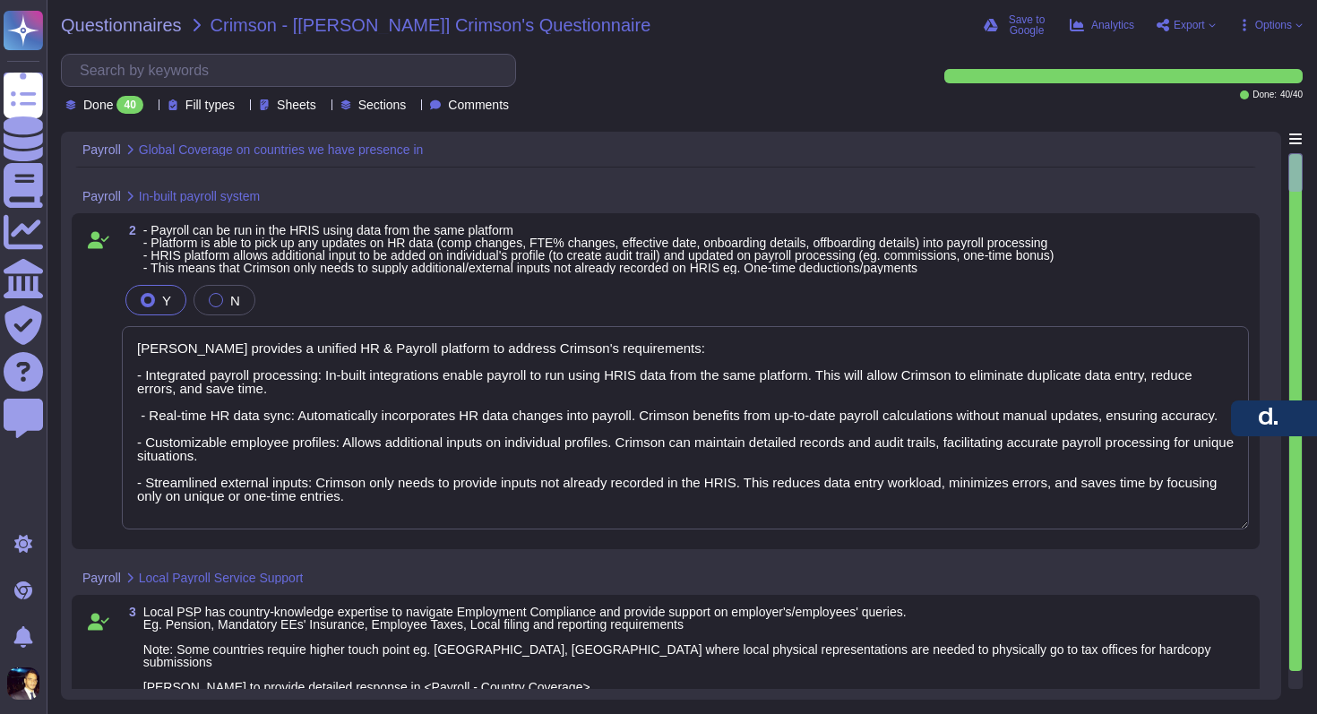
type textarea "[PERSON_NAME] provides Global Payroll services in 130+ countries through its ow…"
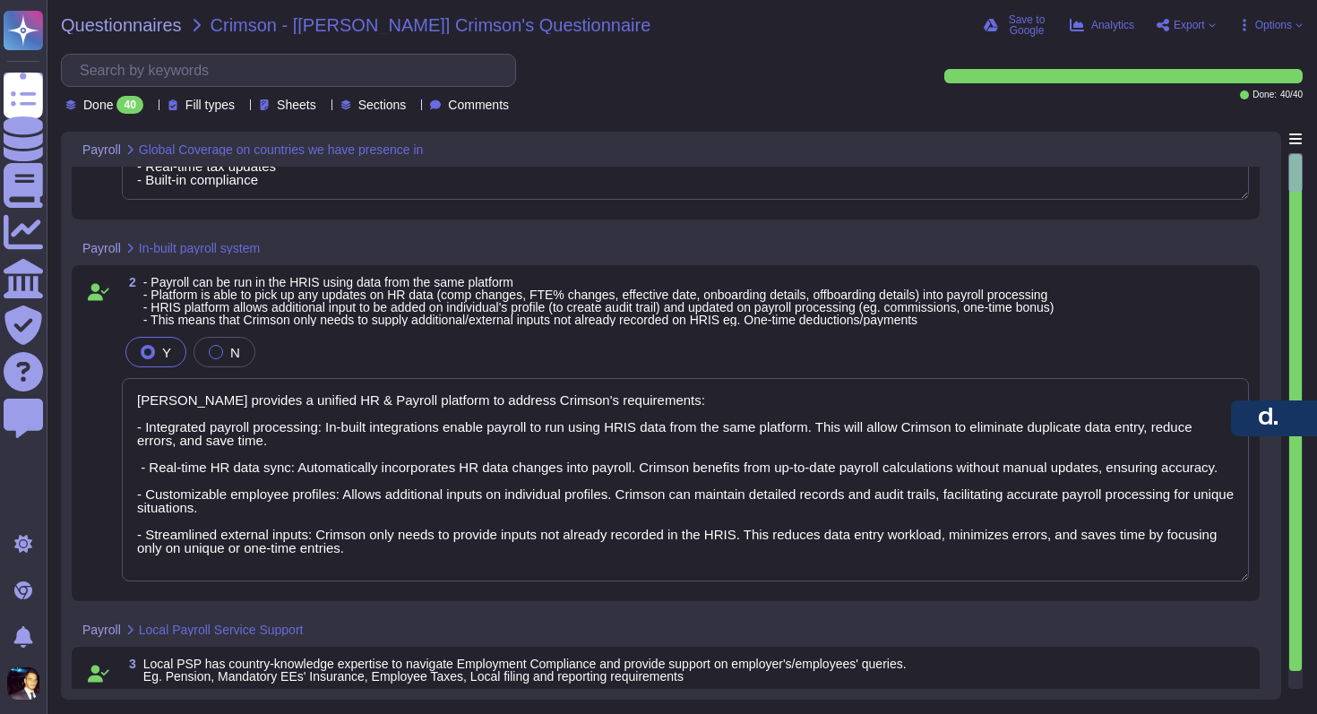
scroll to position [236, 0]
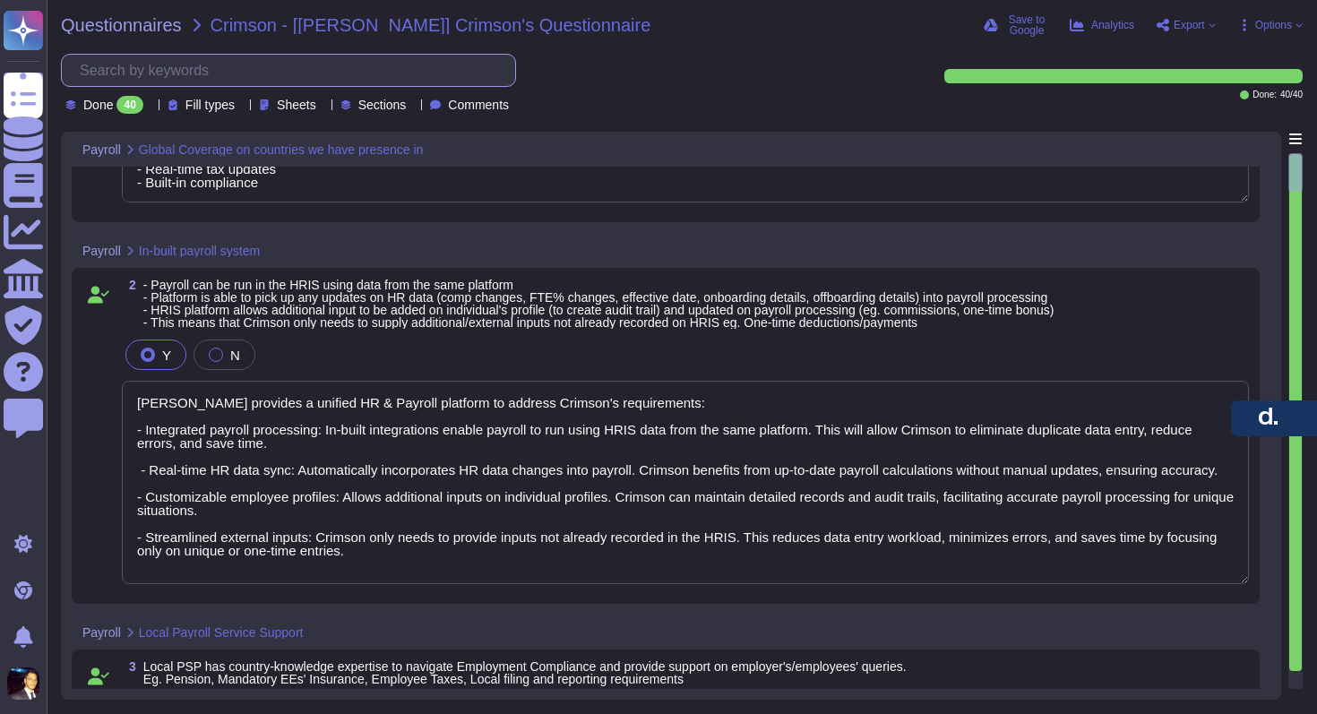
click at [252, 66] on input "text" at bounding box center [293, 70] width 444 height 31
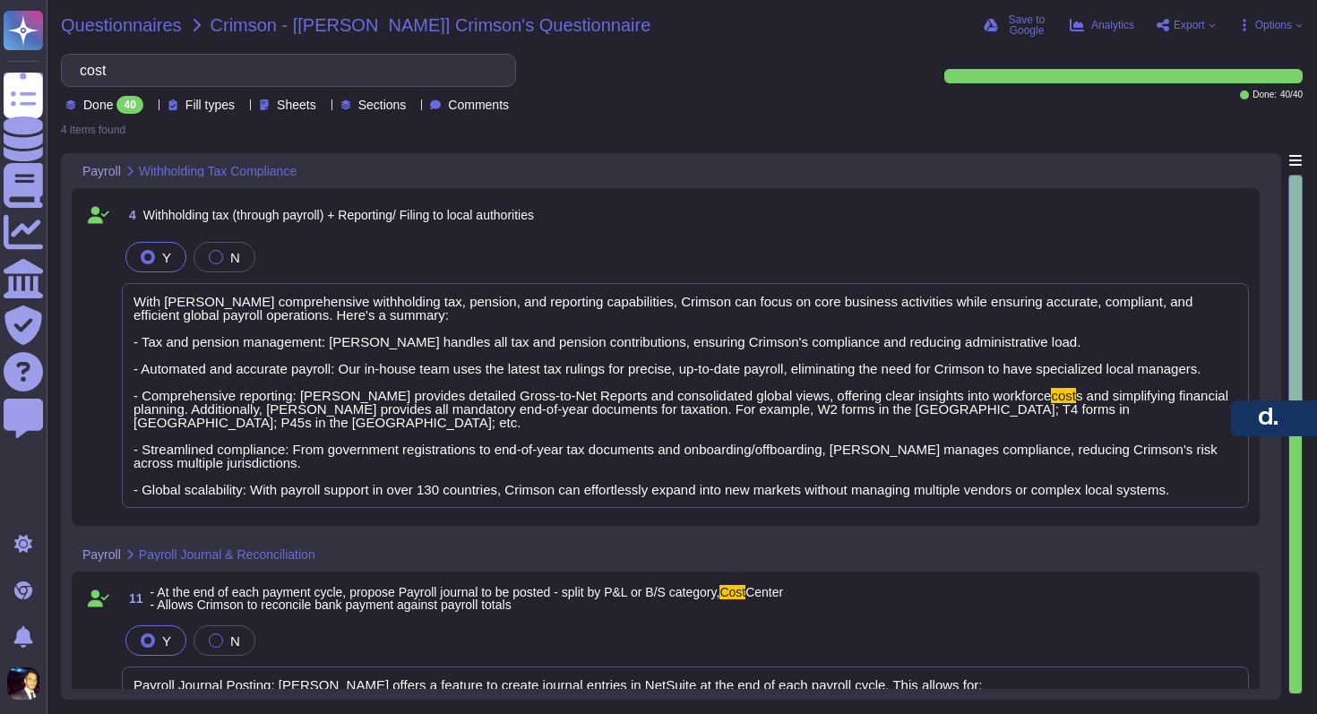
type input "cost"
click at [141, 23] on span "Questionnaires" at bounding box center [121, 25] width 121 height 18
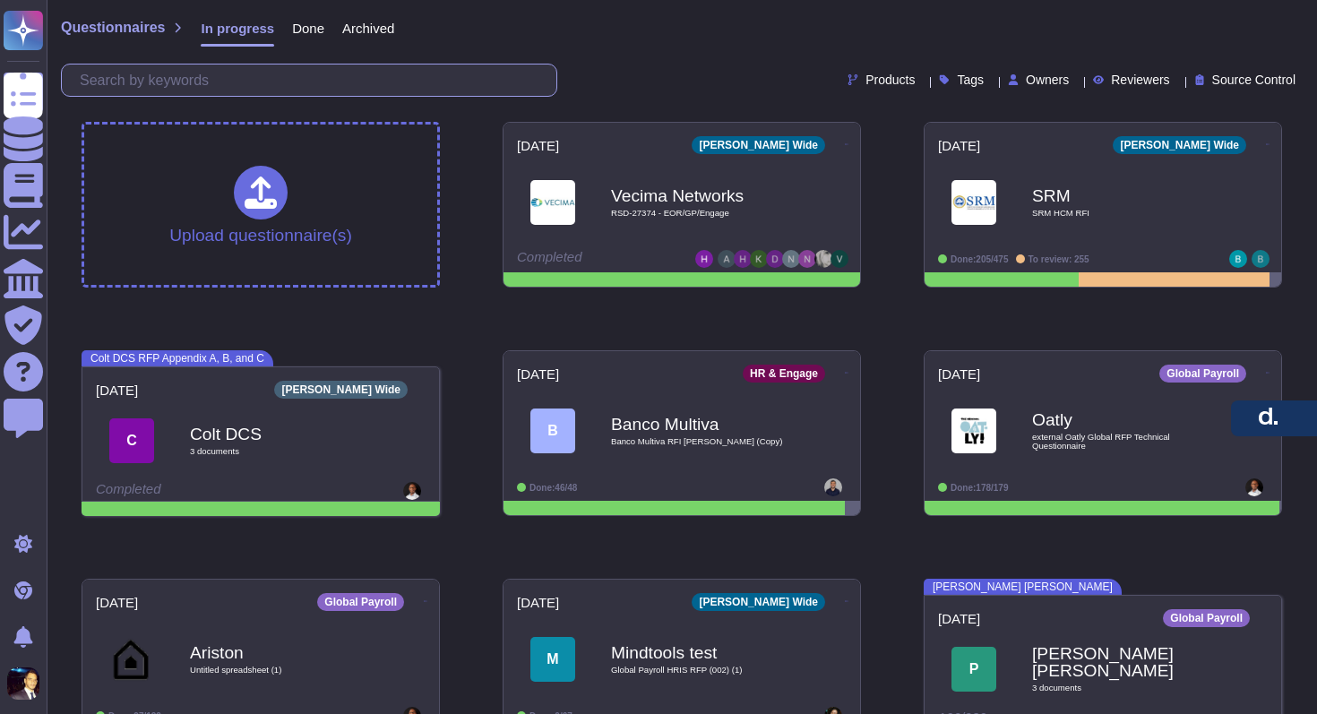
click at [202, 79] on input "text" at bounding box center [314, 80] width 486 height 31
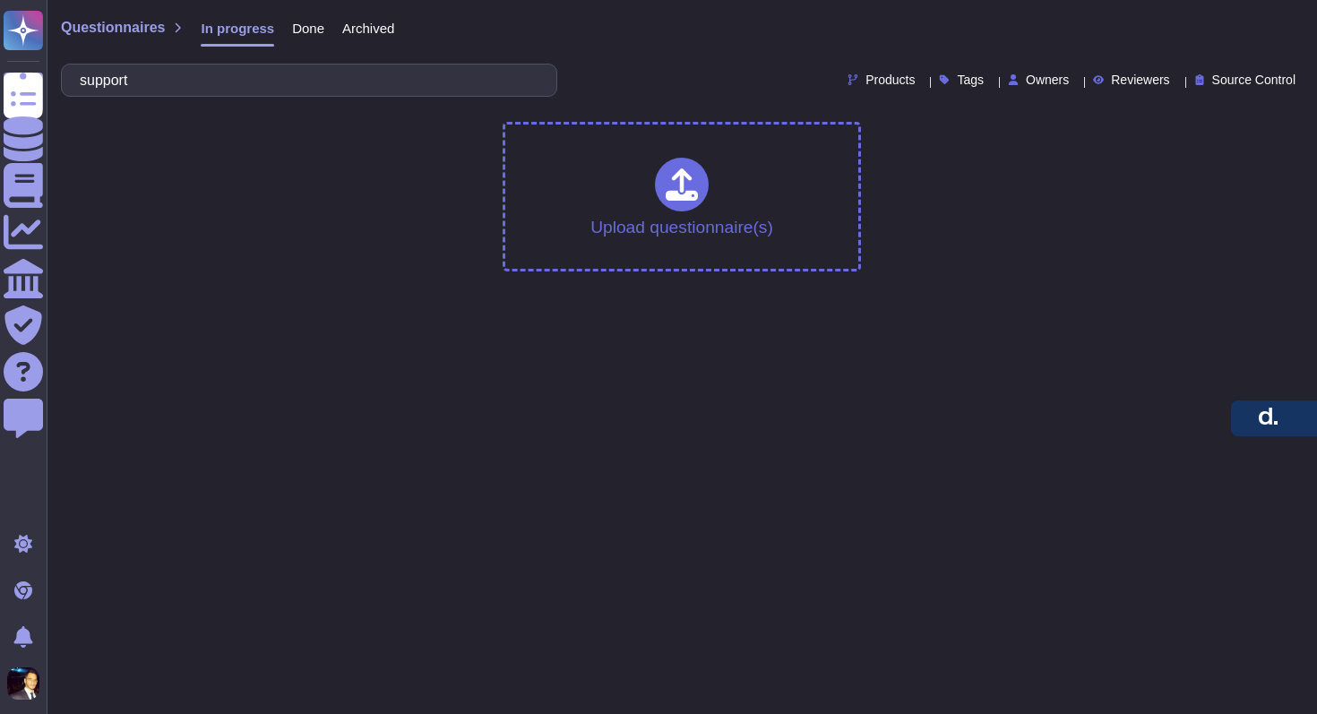
type input "support"
click at [304, 25] on span "Done" at bounding box center [308, 28] width 32 height 13
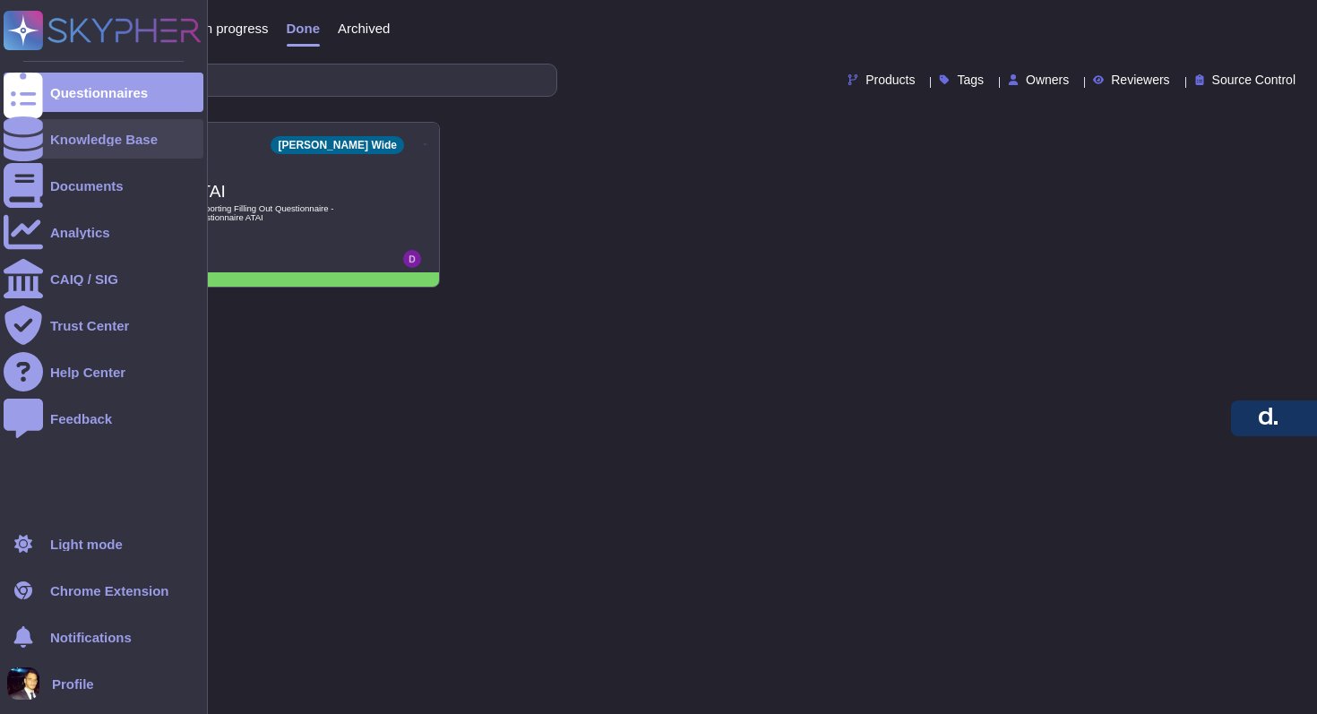
click at [96, 134] on div "Knowledge Base" at bounding box center [104, 139] width 108 height 13
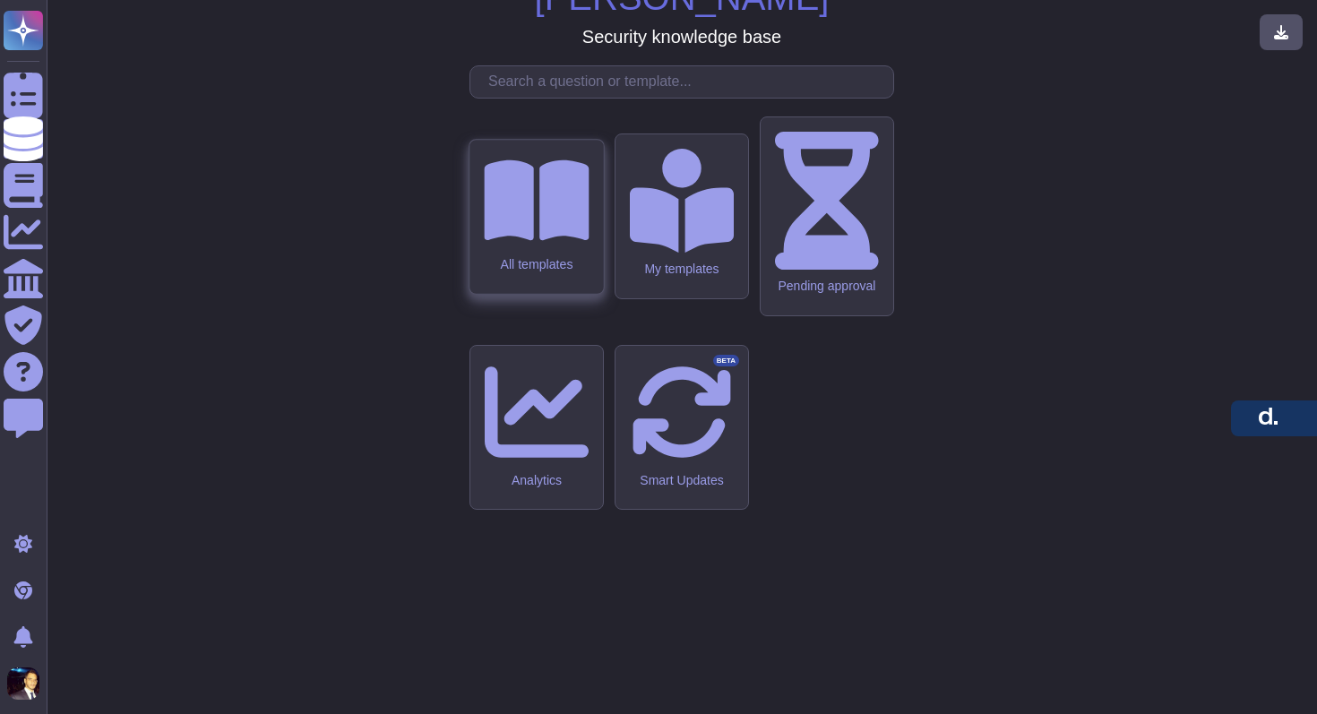
click at [556, 240] on icon at bounding box center [536, 200] width 105 height 81
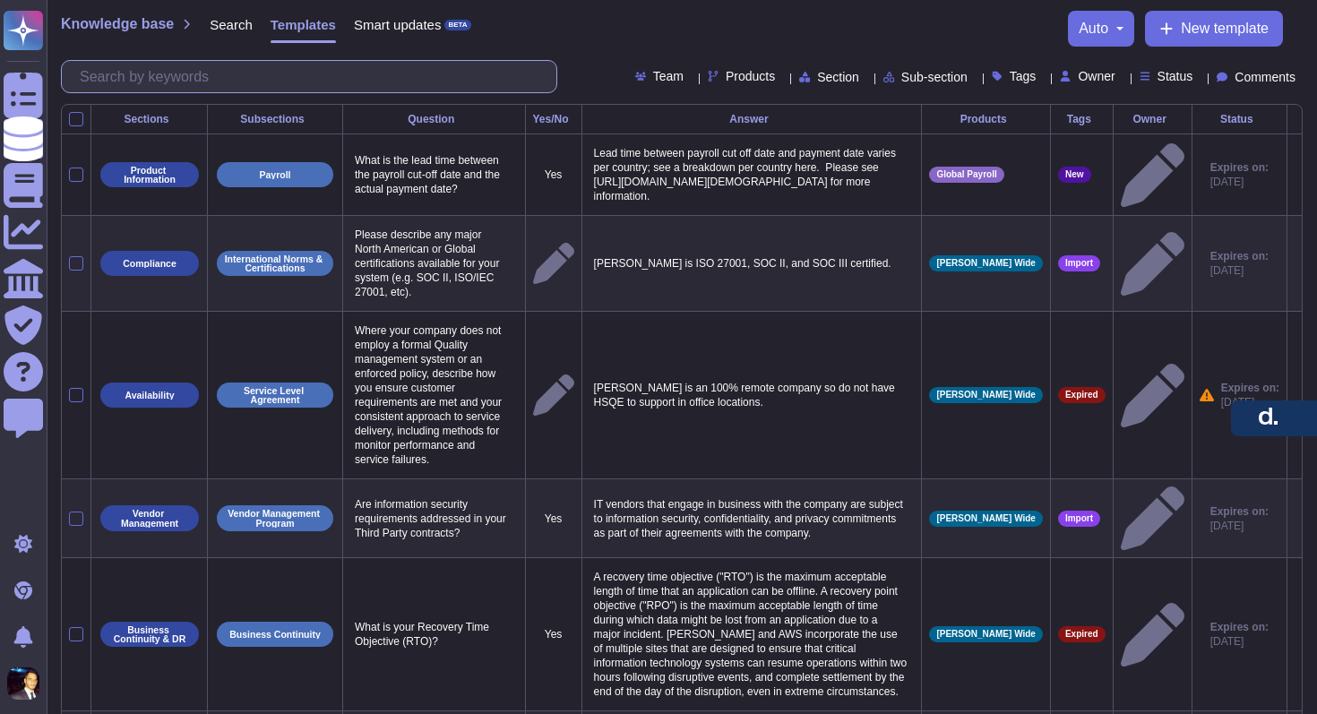
click at [279, 76] on input "text" at bounding box center [314, 76] width 486 height 31
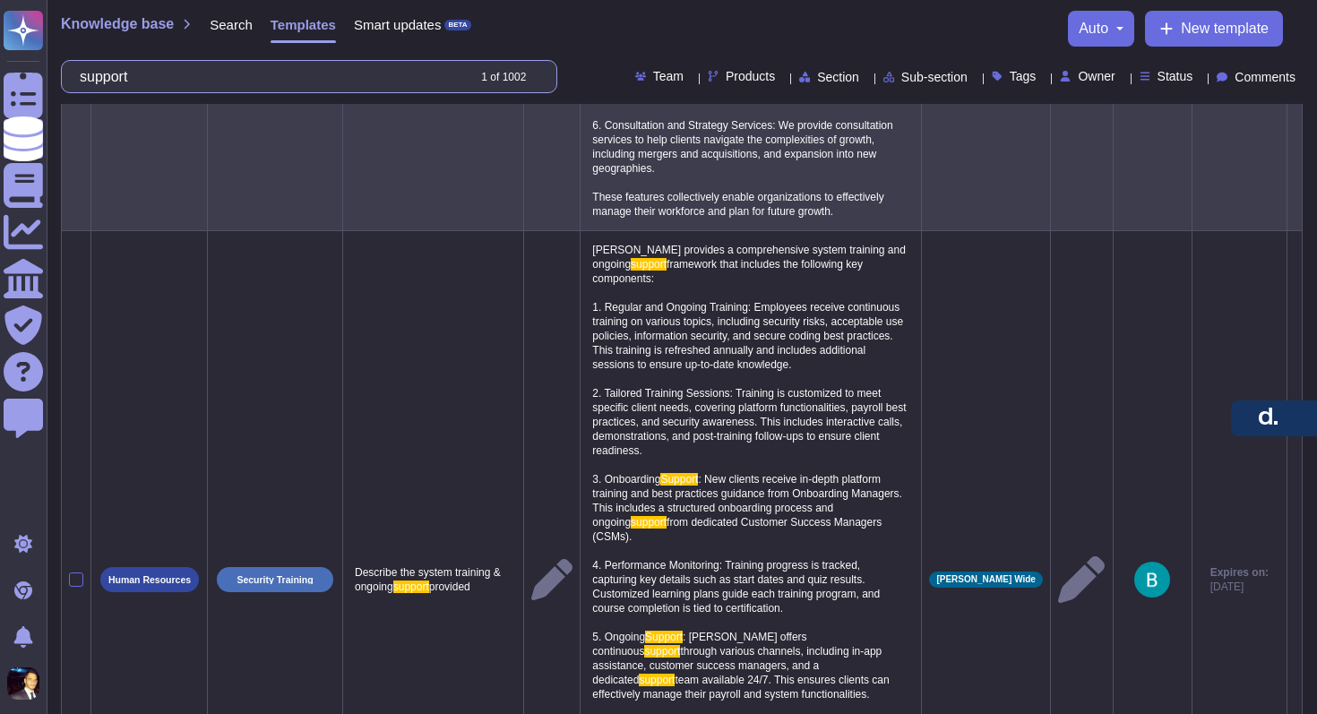
scroll to position [3462, 0]
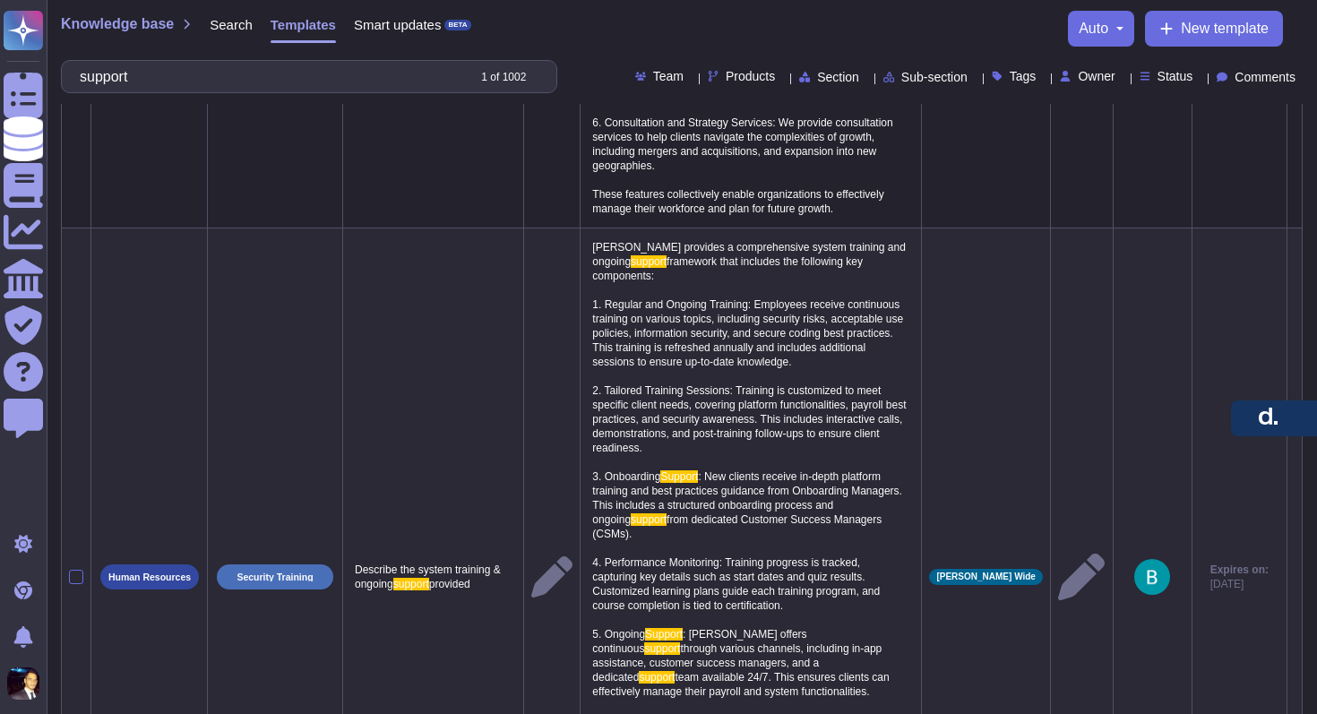
type input "support"
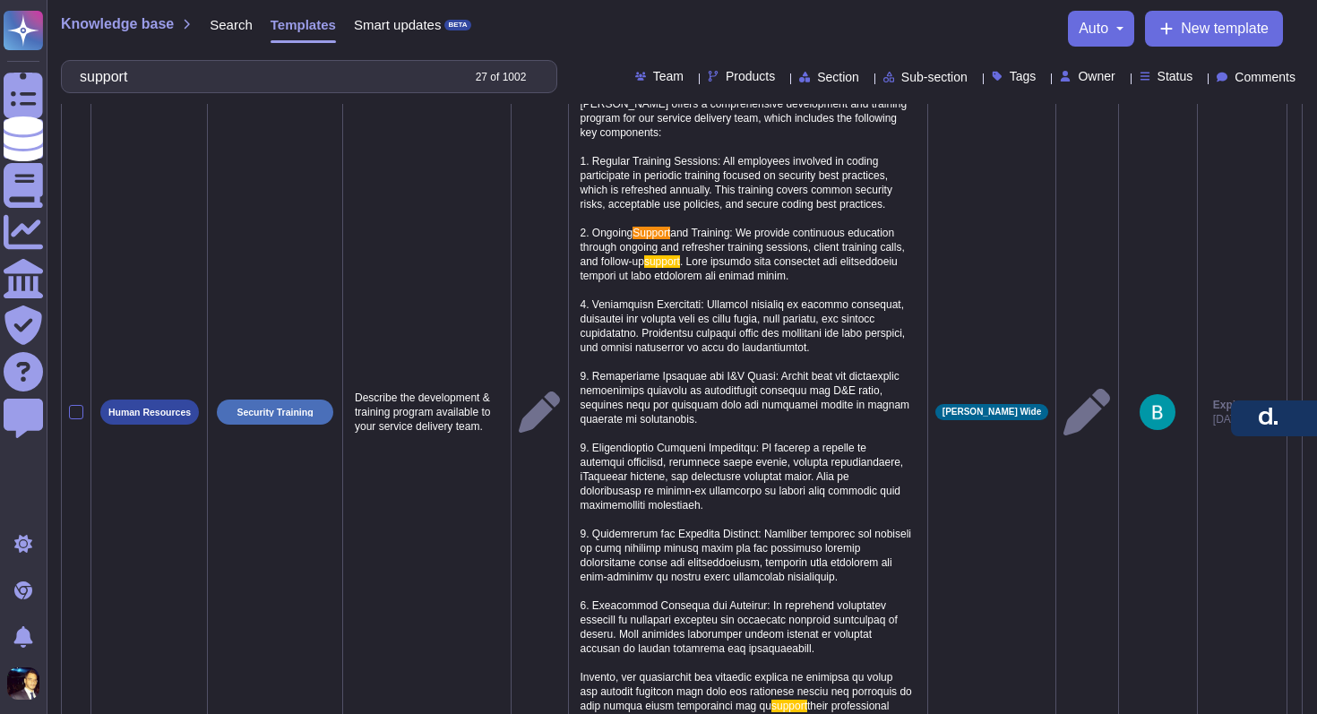
scroll to position [0, 0]
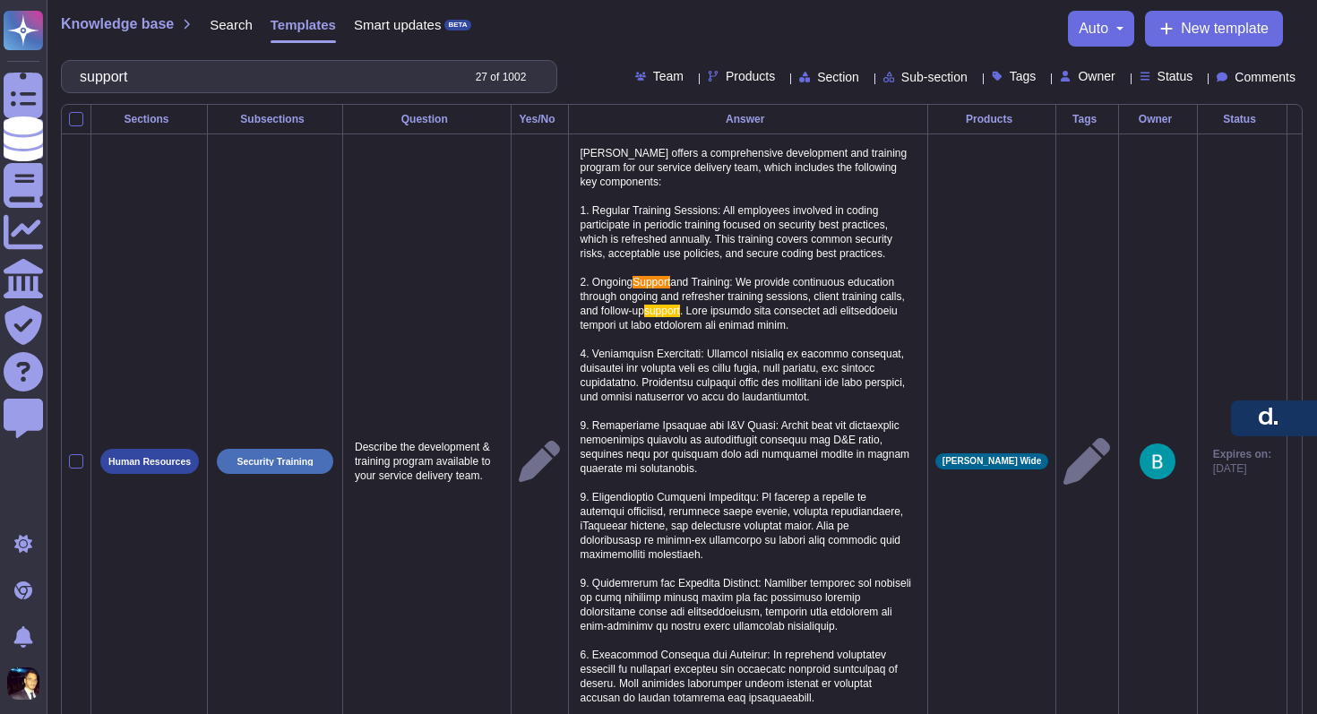
click at [726, 75] on span "Products" at bounding box center [750, 76] width 49 height 13
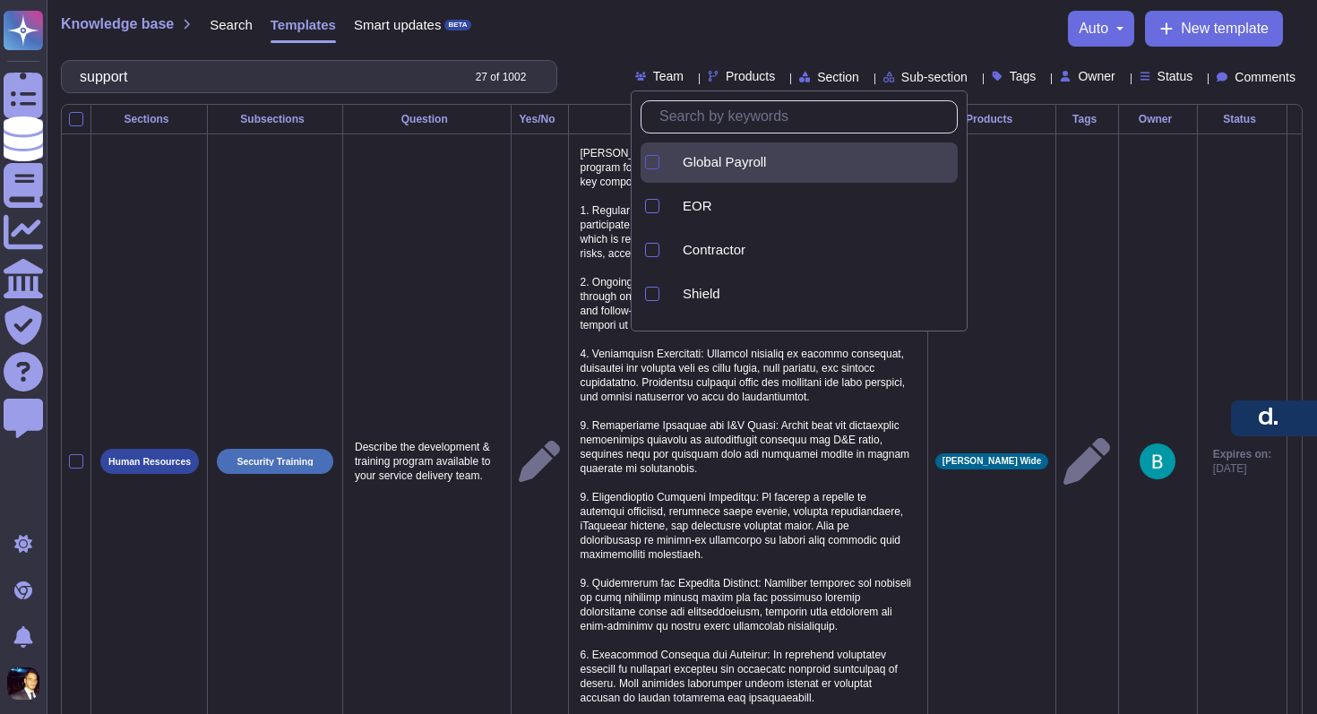
click at [655, 160] on div at bounding box center [652, 162] width 14 height 14
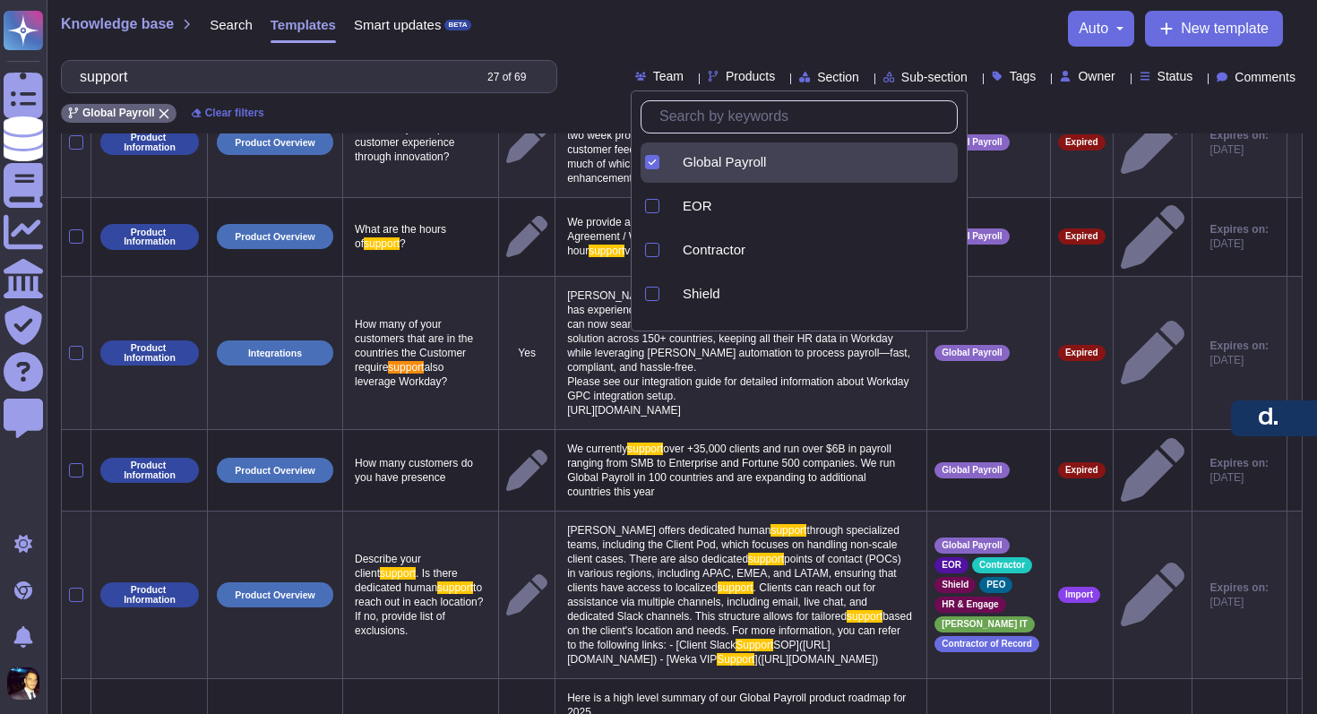
scroll to position [188, 0]
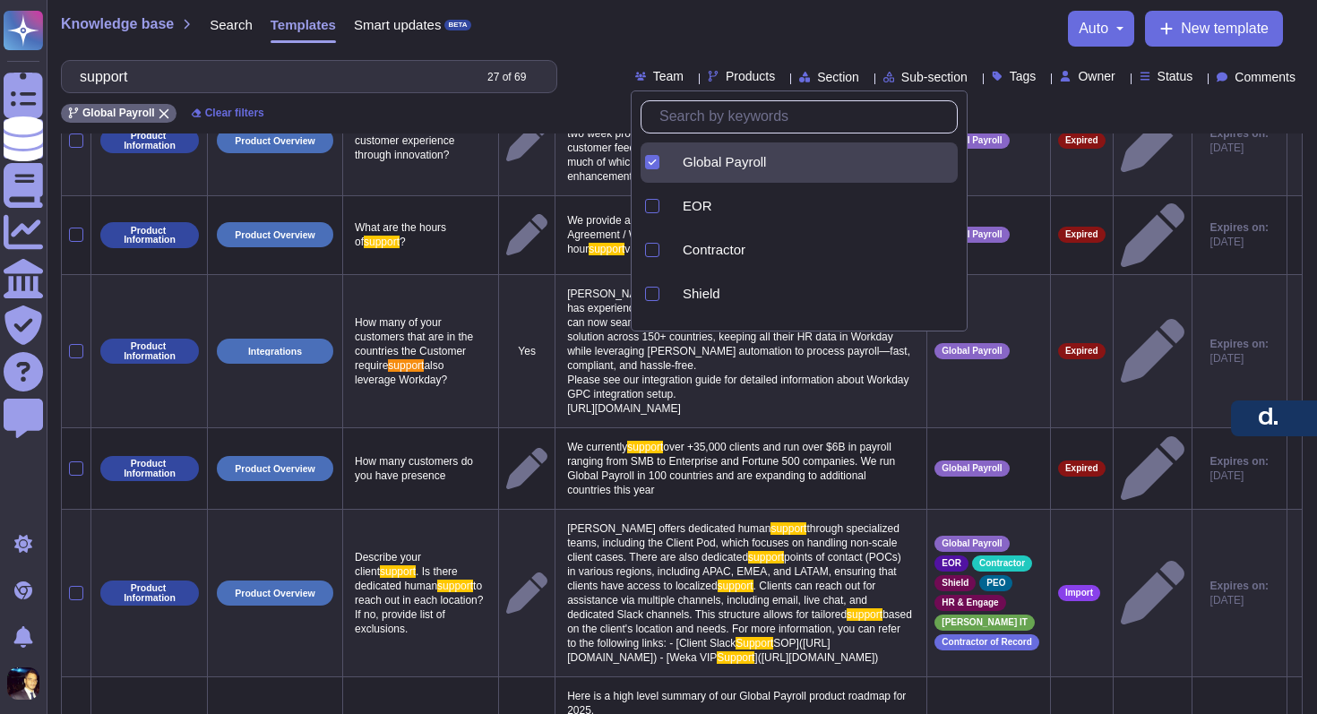
click at [668, 27] on div "Knowledge base Search Templates Smart updates BETA auto New template" at bounding box center [682, 29] width 1242 height 36
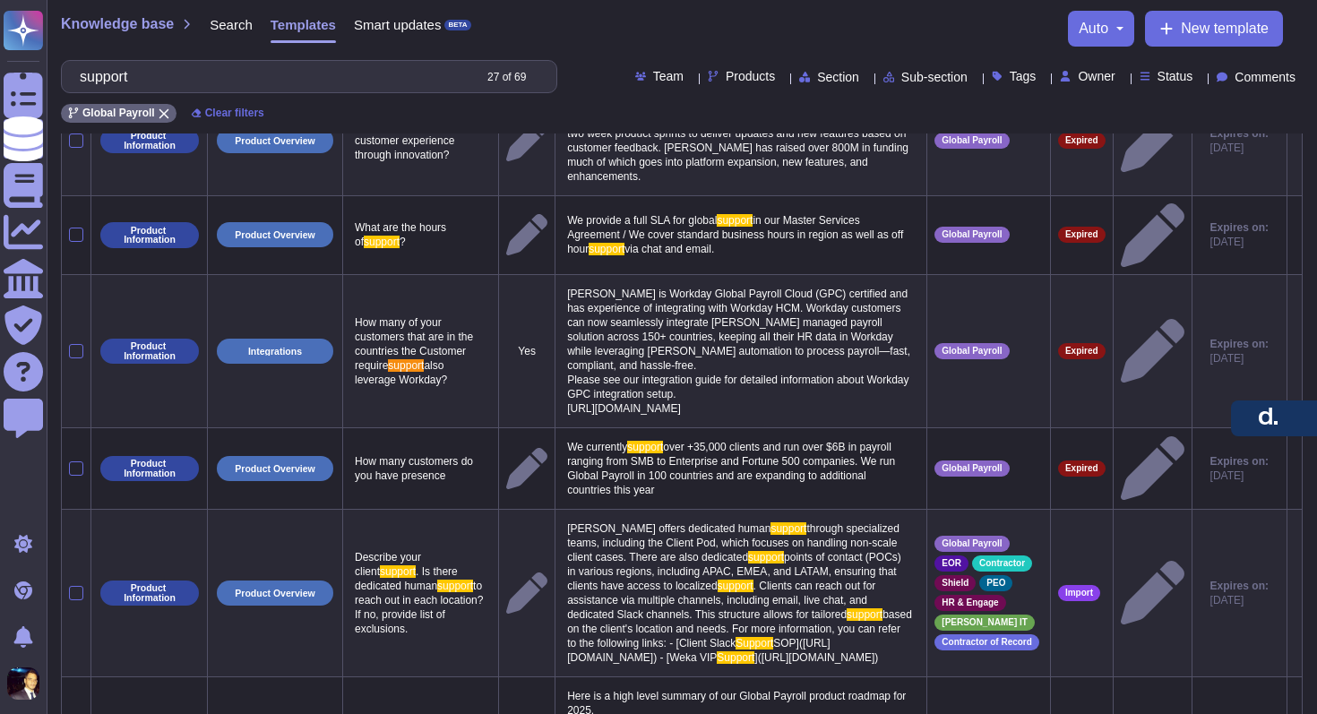
click at [817, 80] on span "Section" at bounding box center [838, 77] width 42 height 13
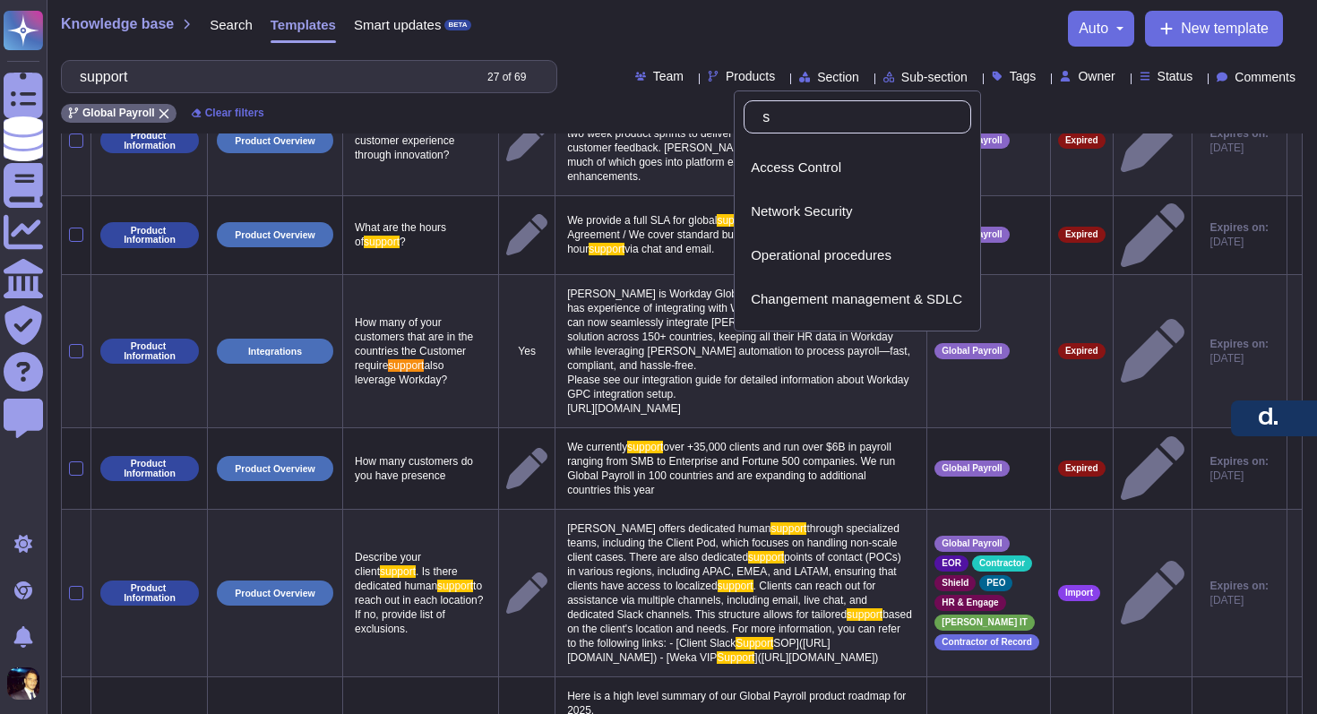
scroll to position [0, 0]
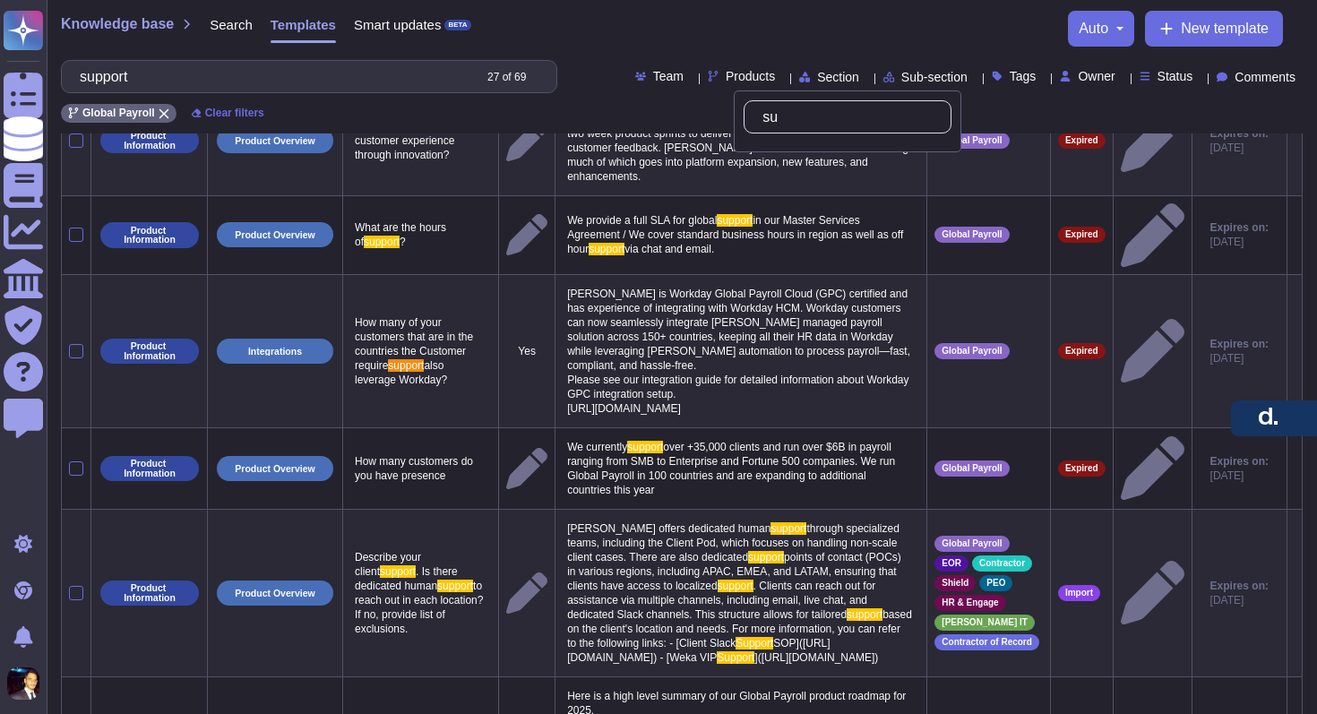
type input "s"
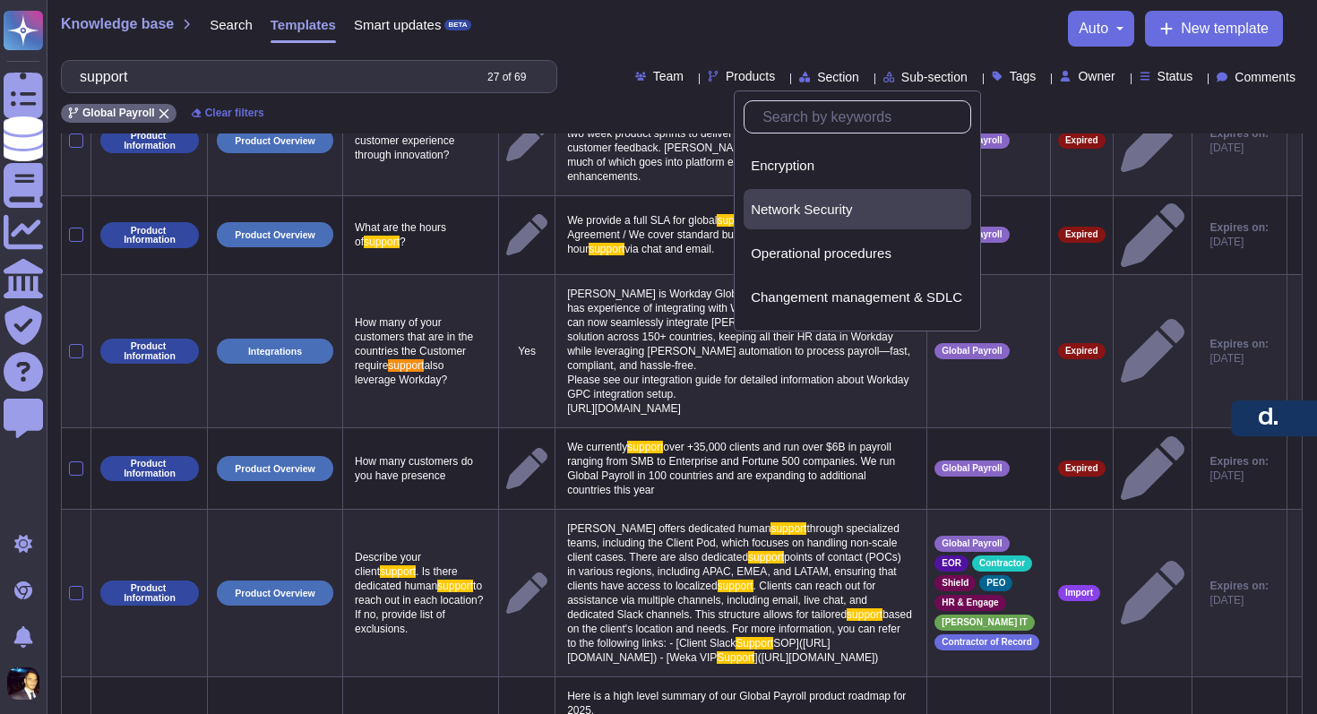
scroll to position [244, 0]
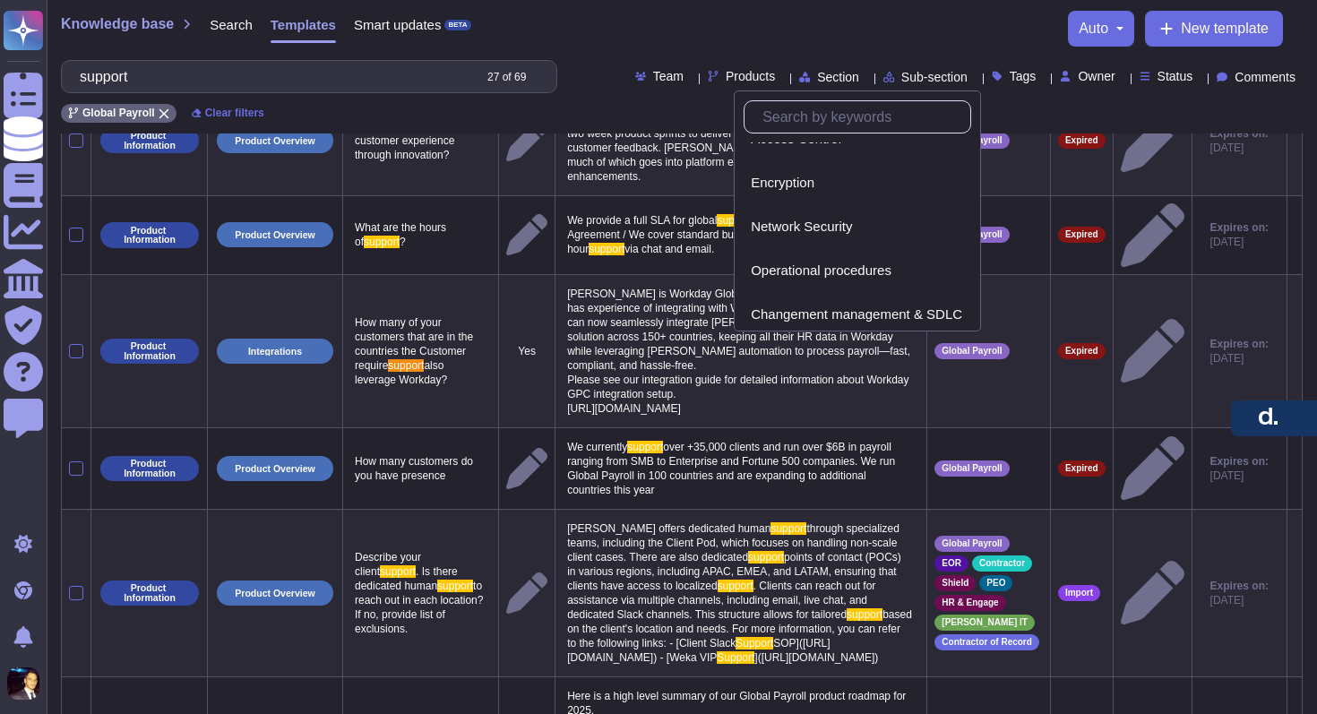
click at [841, 35] on div "Knowledge base Search Templates Smart updates BETA auto New template" at bounding box center [682, 29] width 1242 height 36
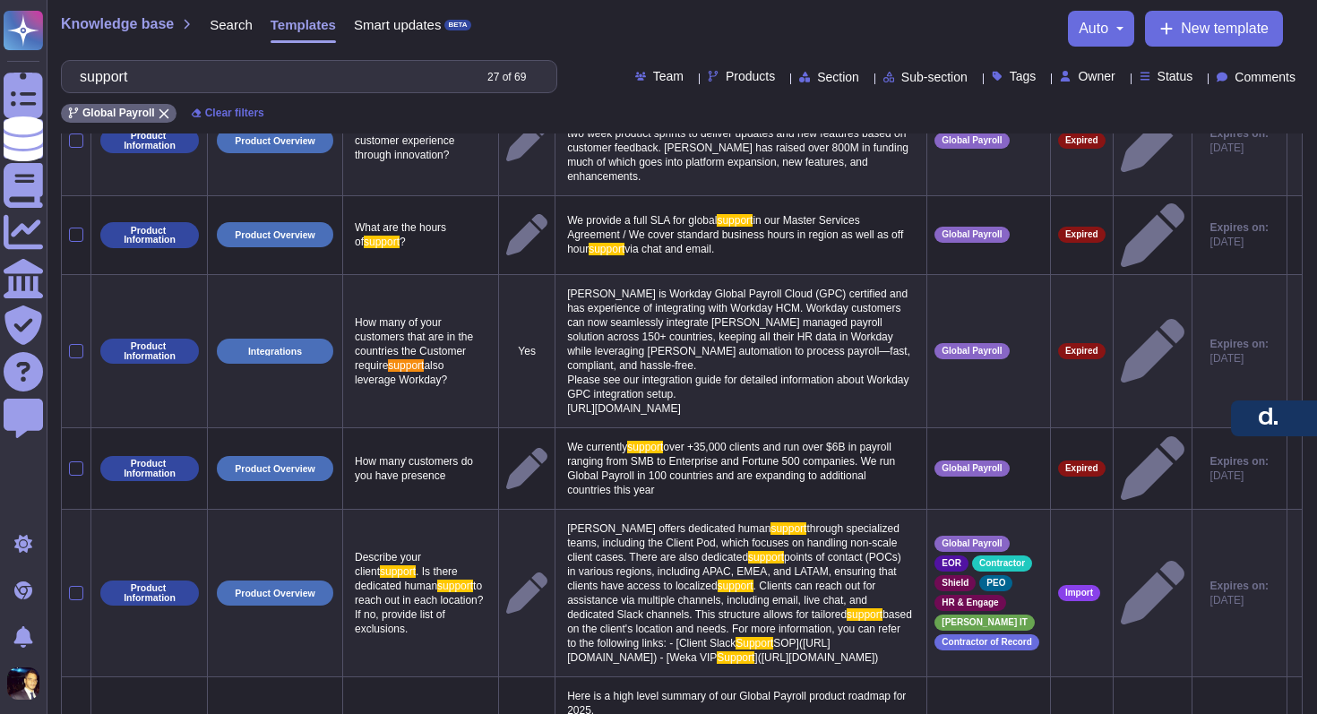
click at [901, 76] on span "Sub-section" at bounding box center [934, 77] width 66 height 13
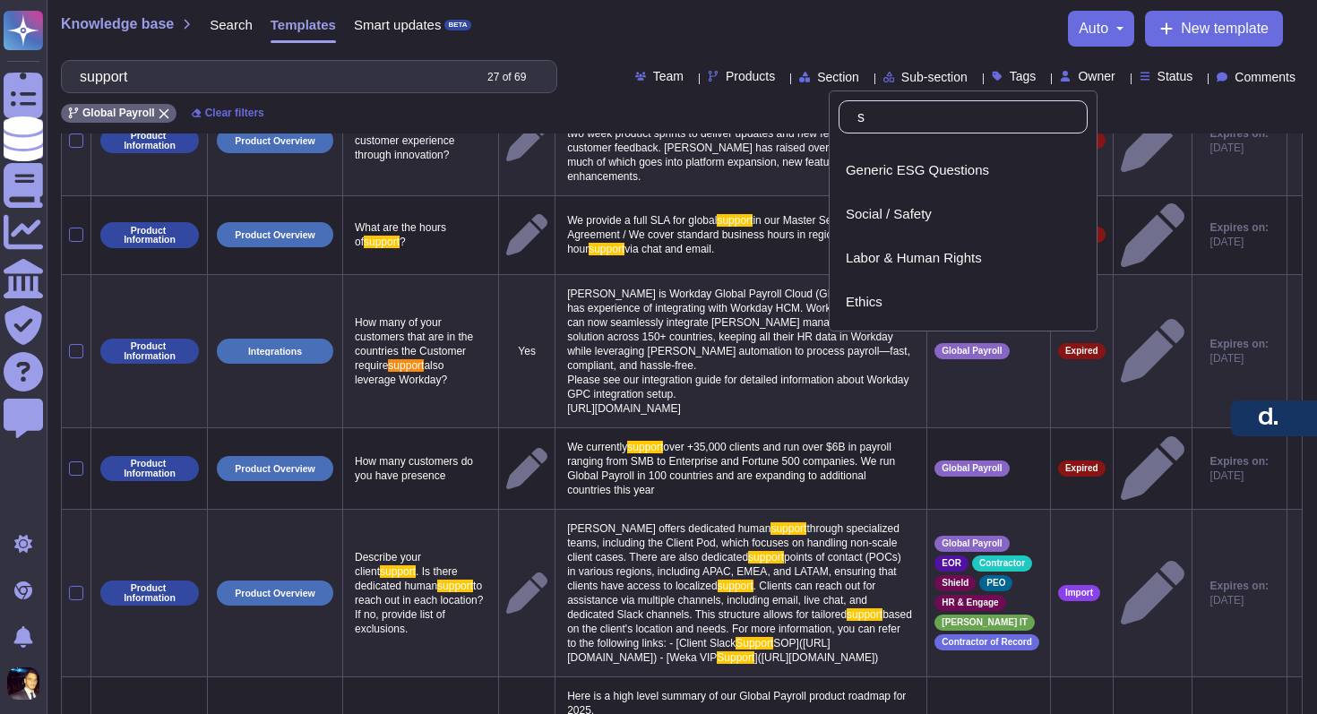
scroll to position [0, 0]
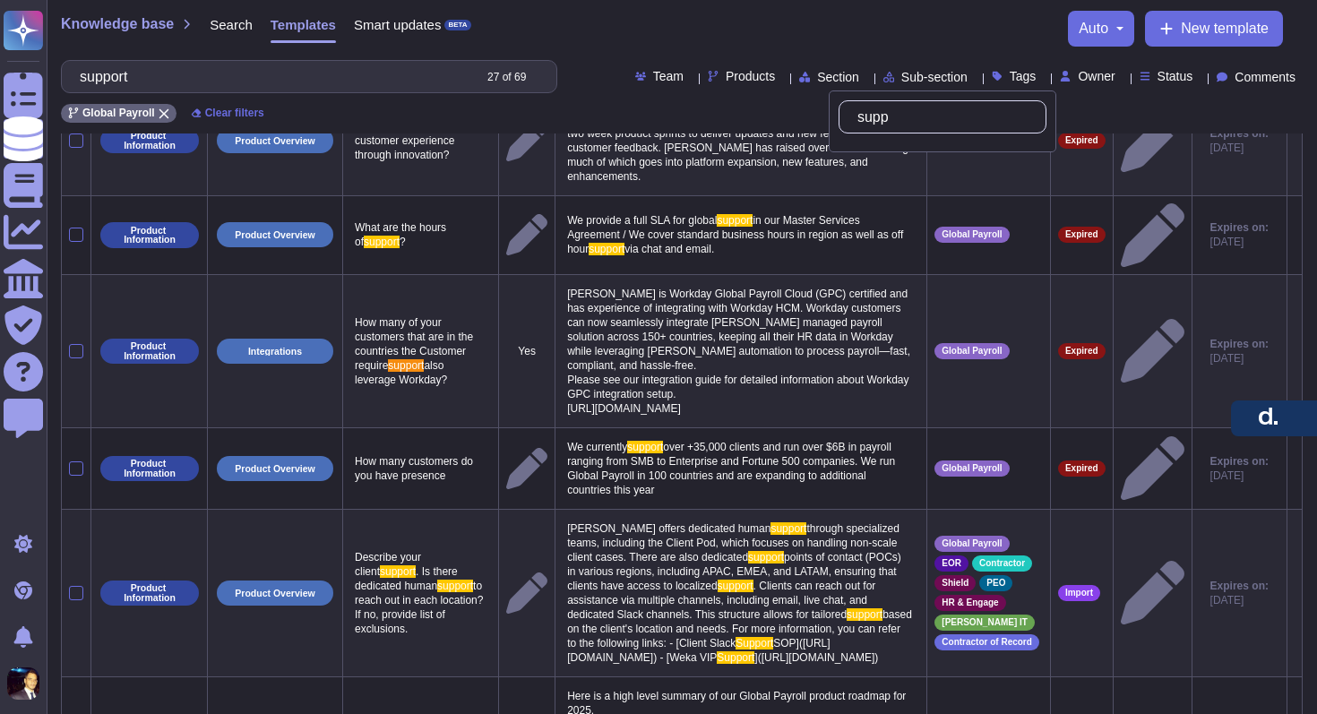
type input "suppo"
click at [894, 42] on div "Knowledge base Search Templates Smart updates BETA auto New template" at bounding box center [682, 29] width 1242 height 36
click at [1000, 82] on div "Tags" at bounding box center [1018, 76] width 52 height 13
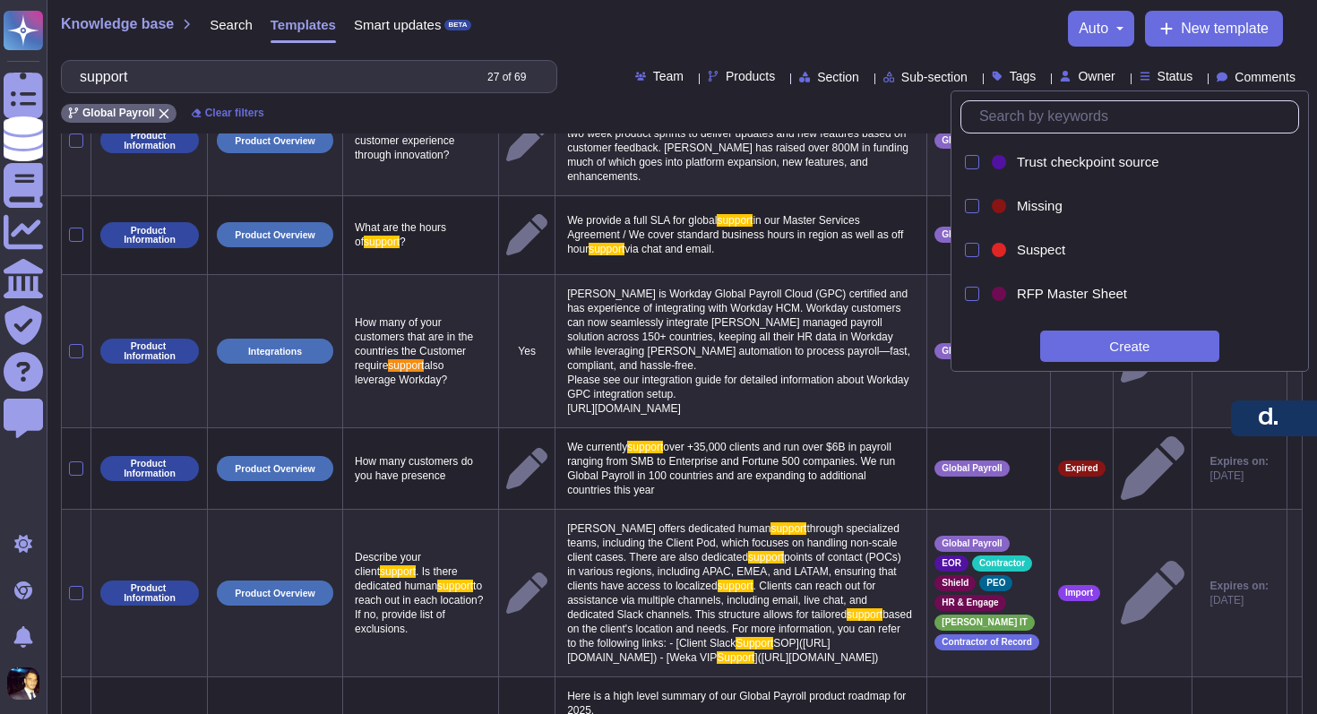
click at [990, 35] on div "Knowledge base Search Templates Smart updates BETA auto New template" at bounding box center [682, 29] width 1242 height 36
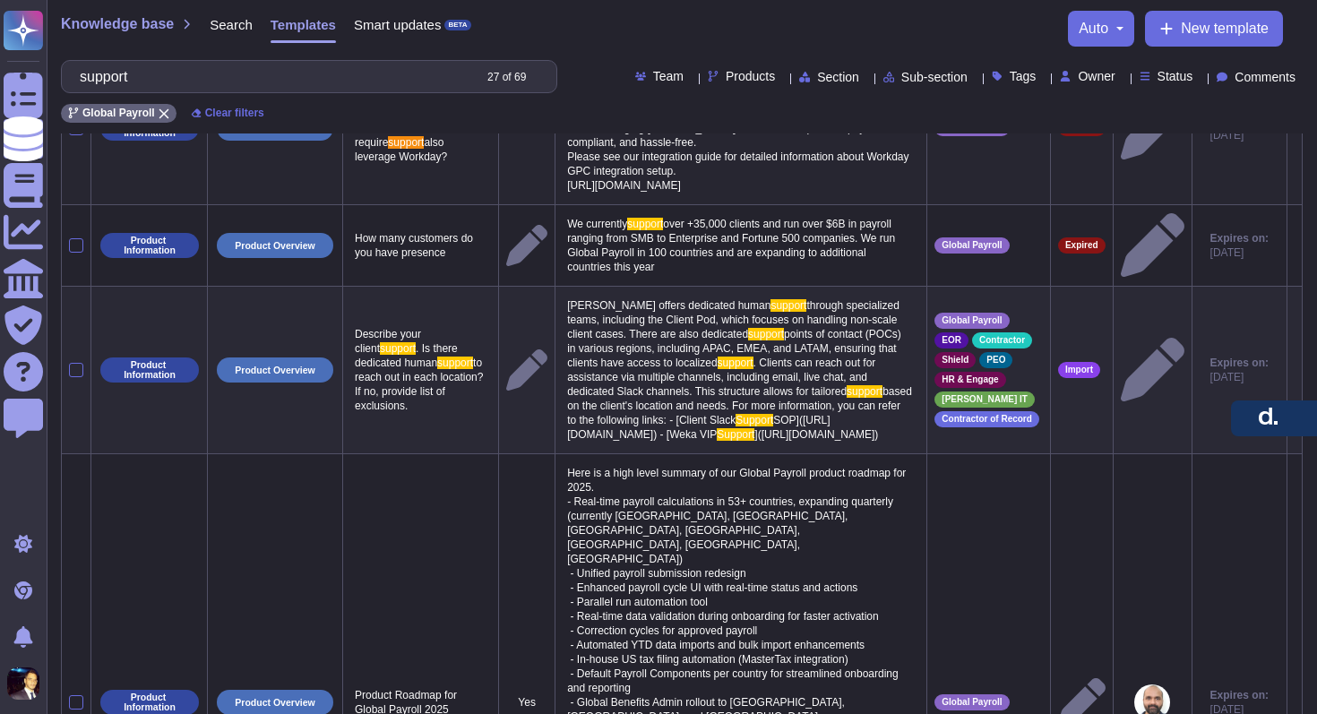
scroll to position [423, 0]
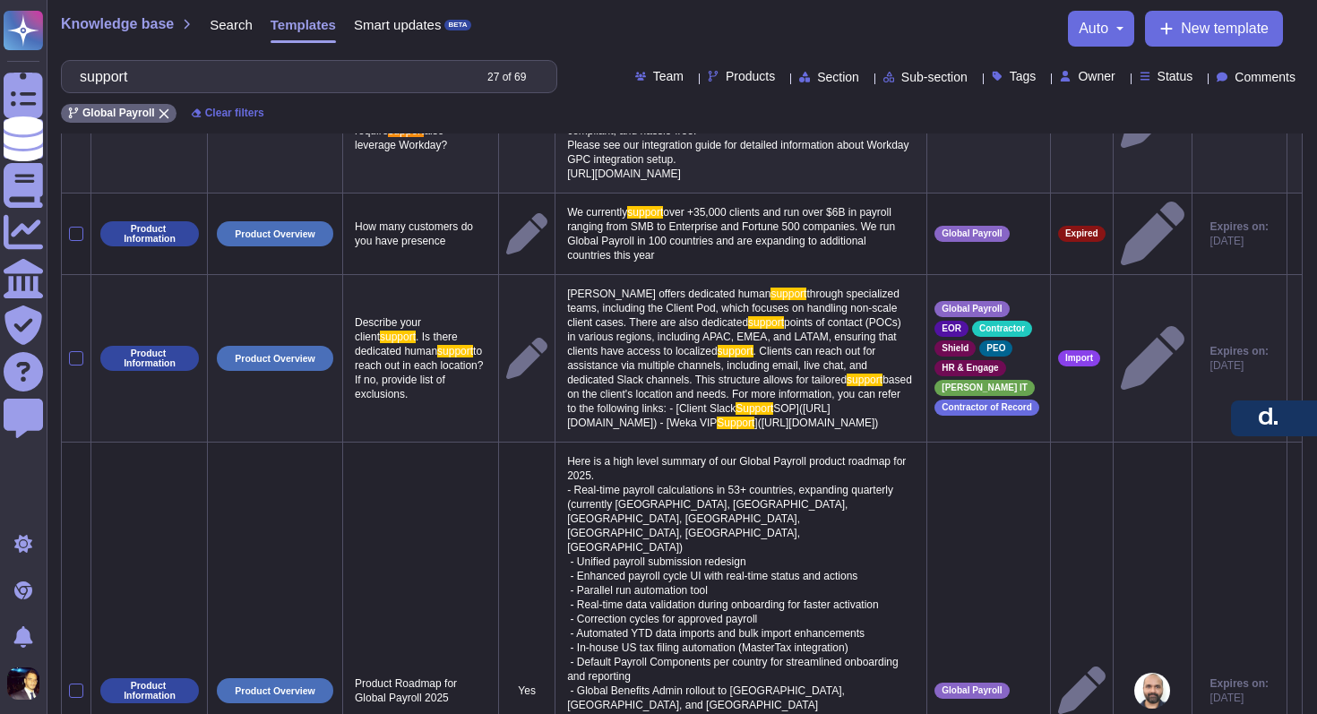
click at [712, 386] on span ". Clients can reach out for assistance via multiple channels, including email, …" at bounding box center [723, 365] width 312 height 41
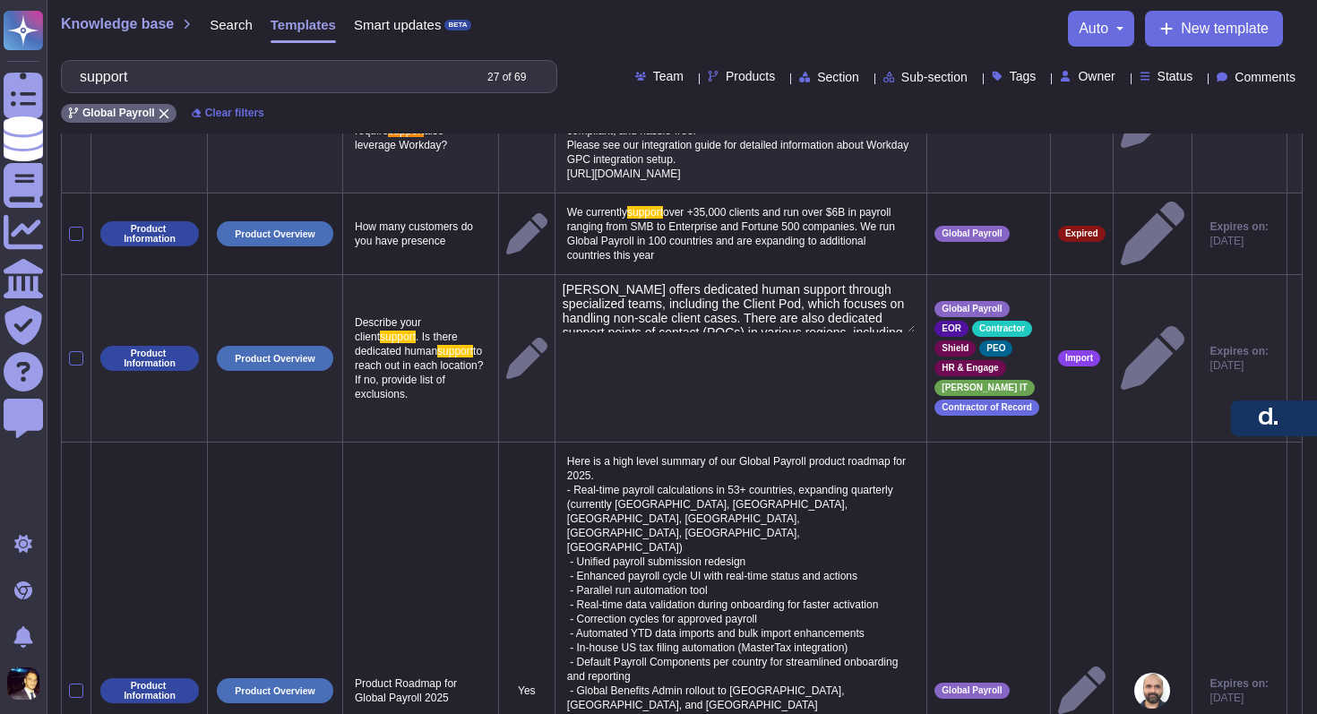
type textarea "[PERSON_NAME] offers dedicated human support through specialized teams, includi…"
click at [686, 328] on textarea "[PERSON_NAME] offers dedicated human support through specialized teams, includi…" at bounding box center [739, 307] width 353 height 50
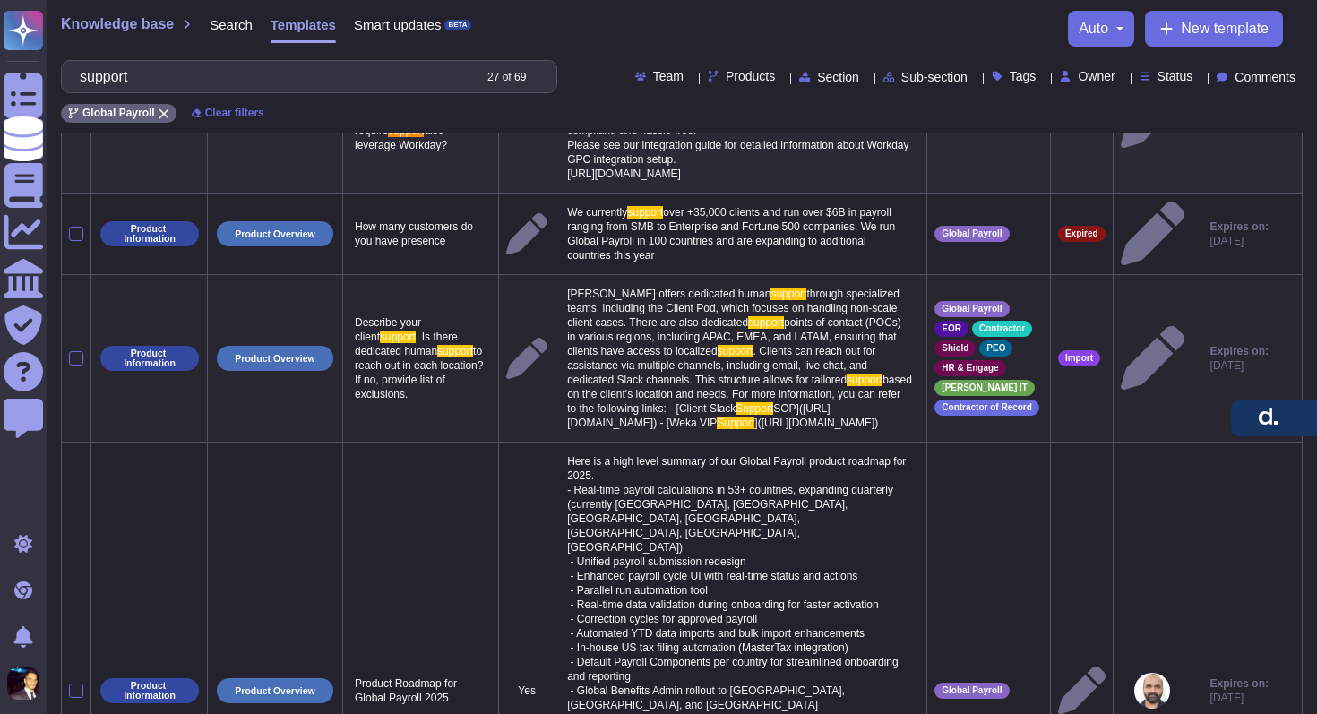
click at [505, 331] on td at bounding box center [527, 358] width 56 height 168
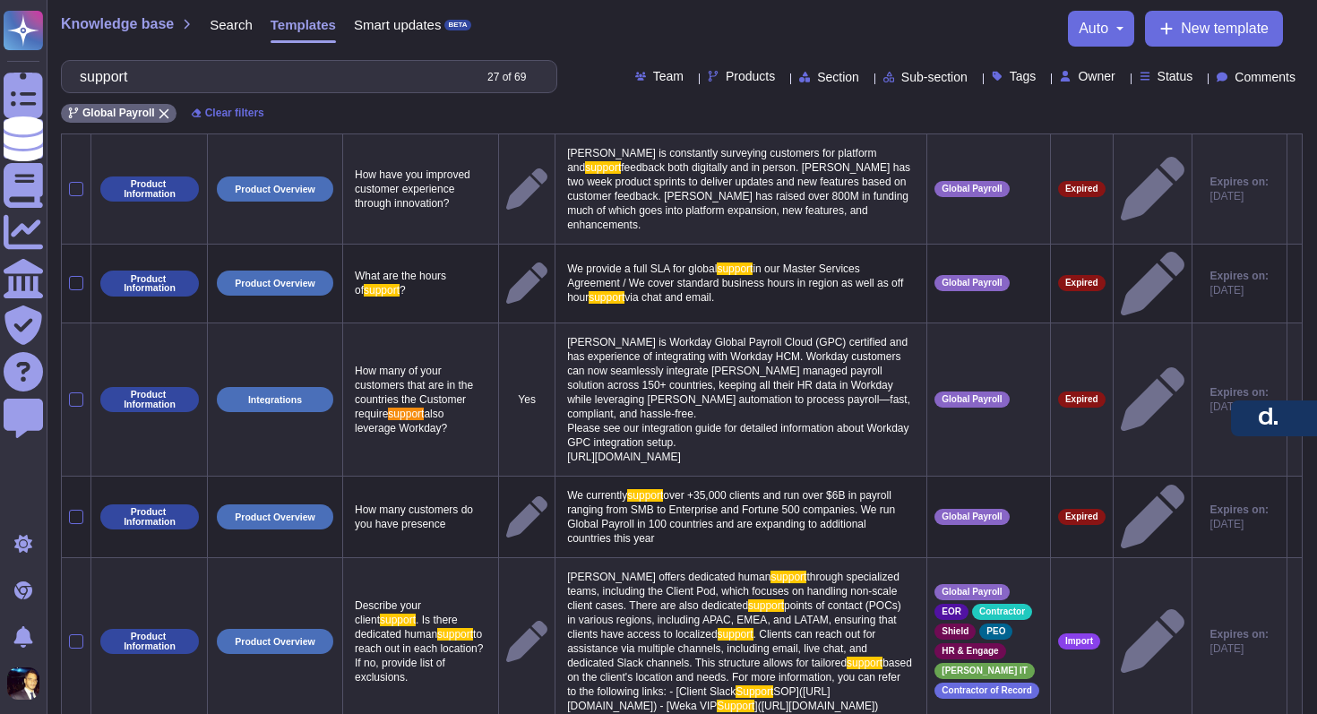
scroll to position [0, 0]
